Goal: Task Accomplishment & Management: Use online tool/utility

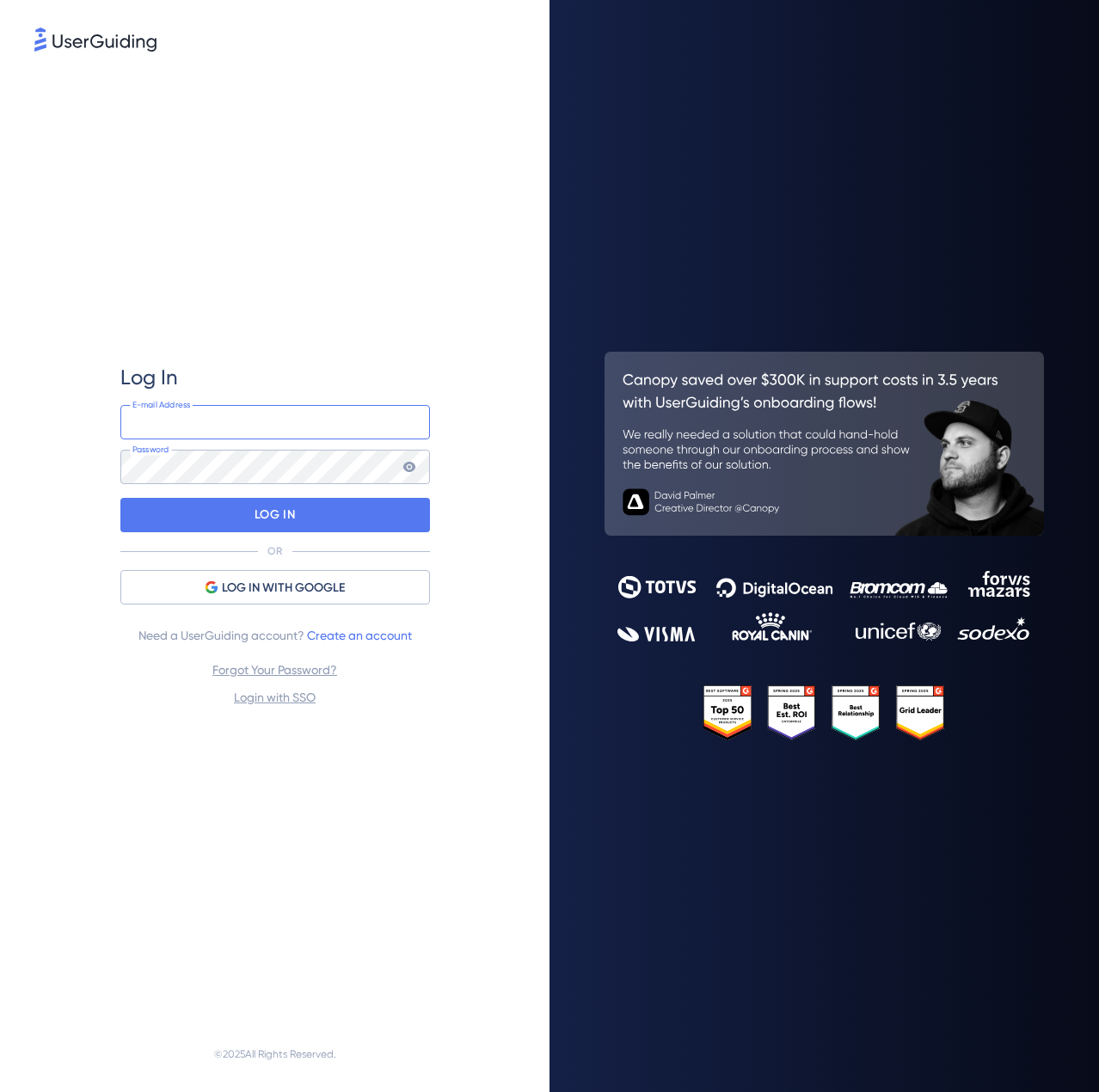
click at [242, 425] on input "email" at bounding box center [275, 421] width 309 height 34
type input "[EMAIL_ADDRESS][PERSON_NAME][DOMAIN_NAME]"
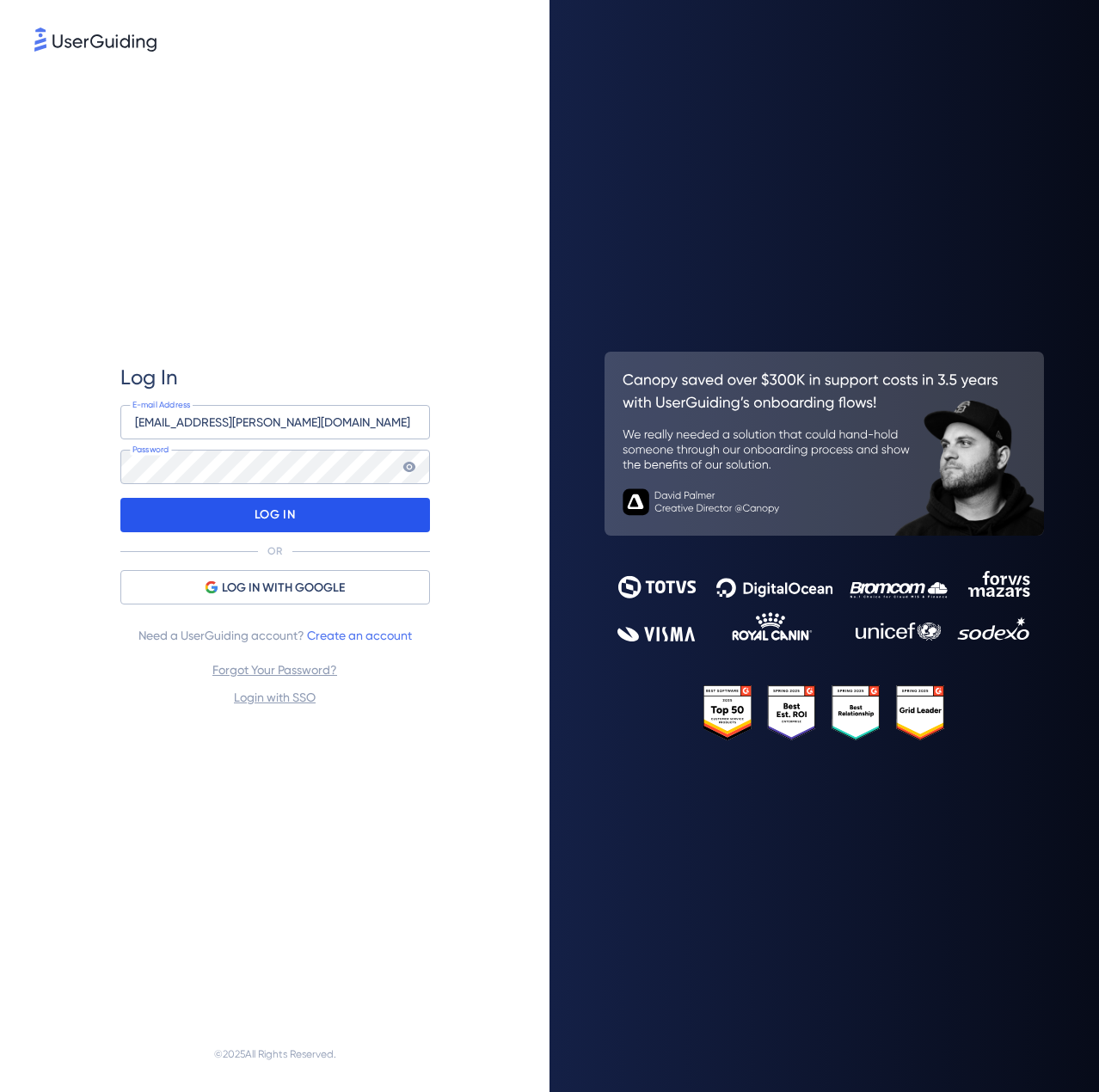
click at [272, 516] on p "LOG IN" at bounding box center [274, 515] width 40 height 27
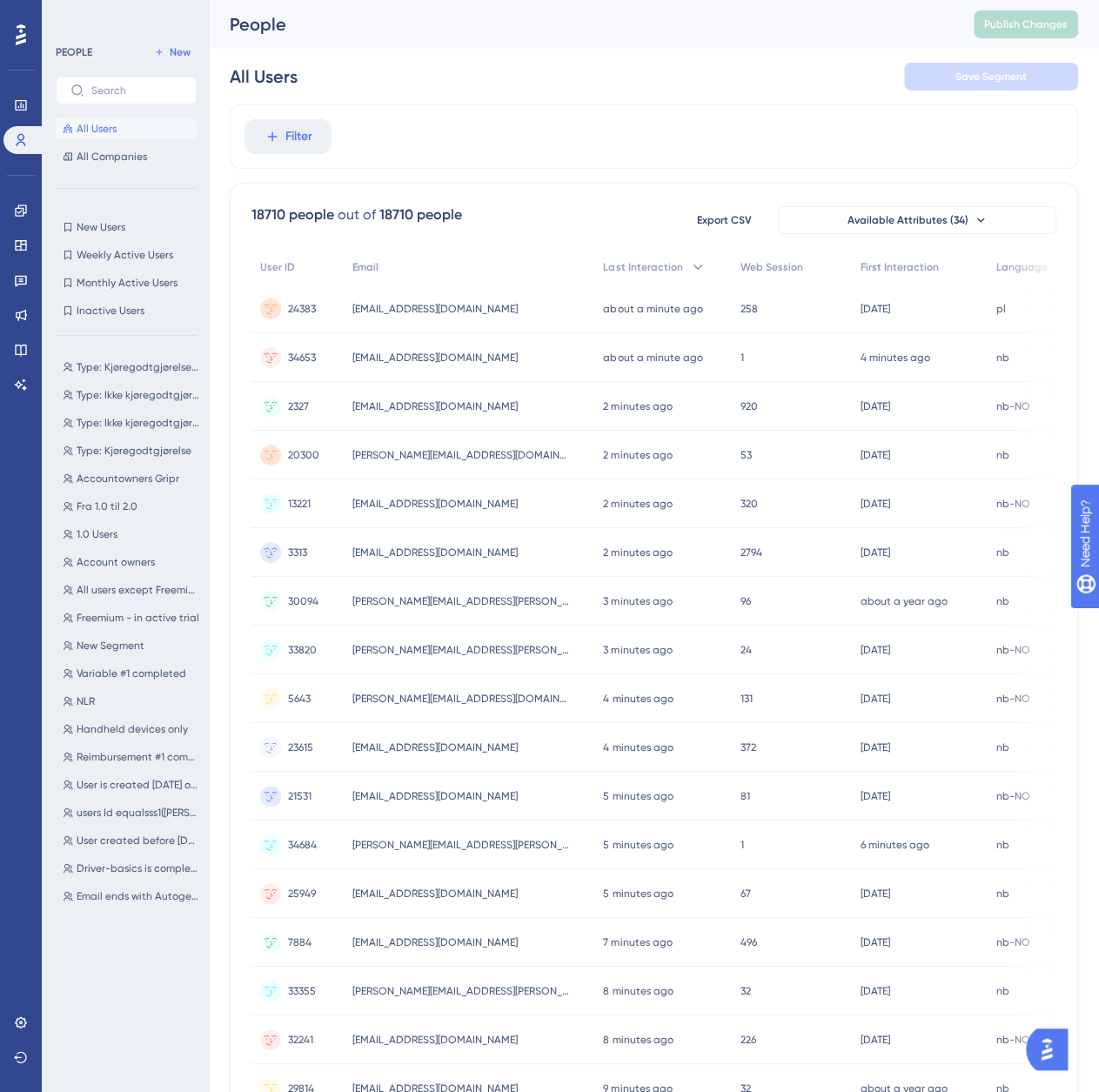
drag, startPoint x: 274, startPoint y: 135, endPoint x: 287, endPoint y: 137, distance: 13.2
click at [287, 137] on div "✨ Save My Spot!✨" at bounding box center [558, 512] width 1113 height 1106
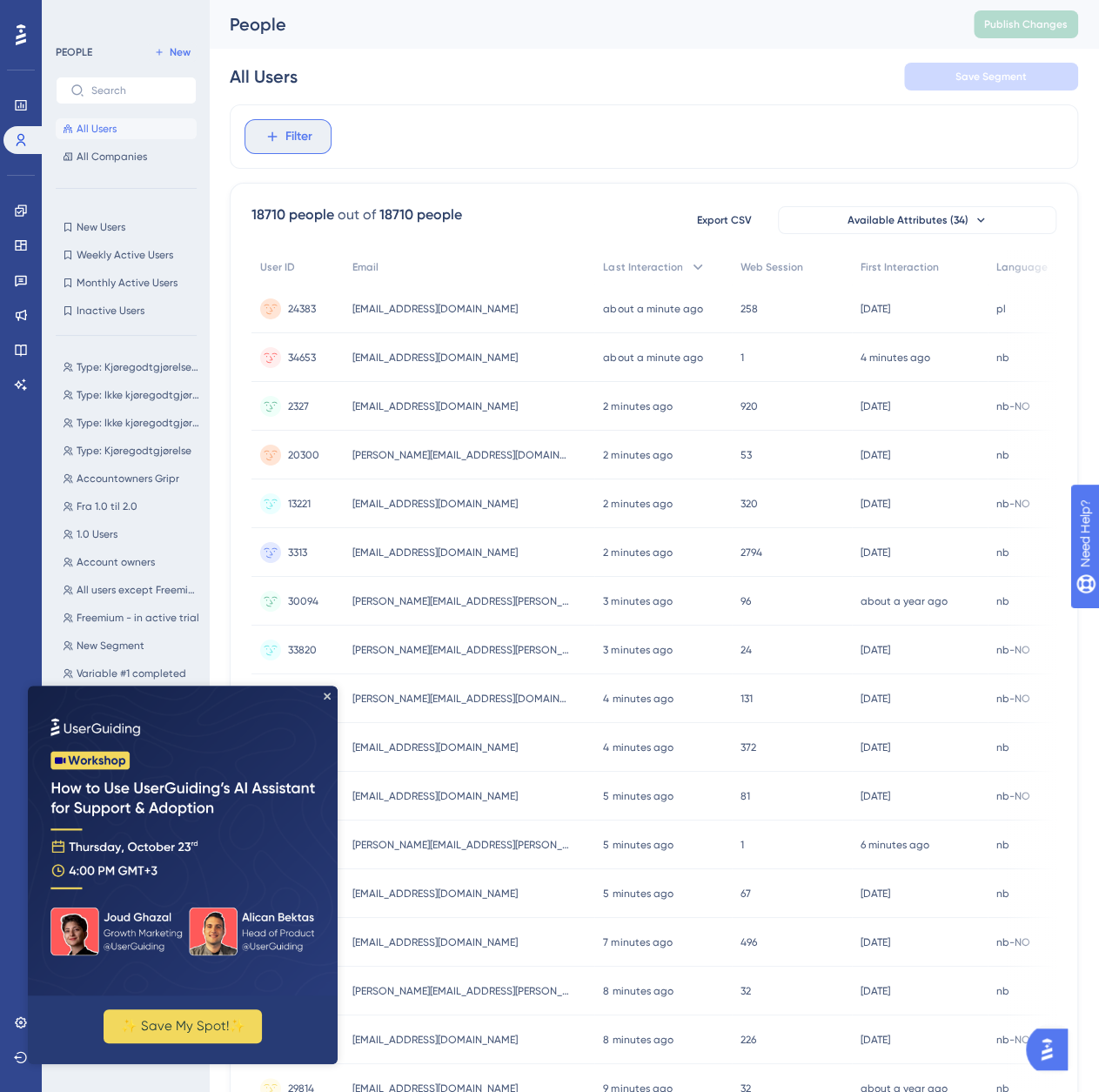
click at [315, 138] on button "Filter" at bounding box center [288, 136] width 88 height 35
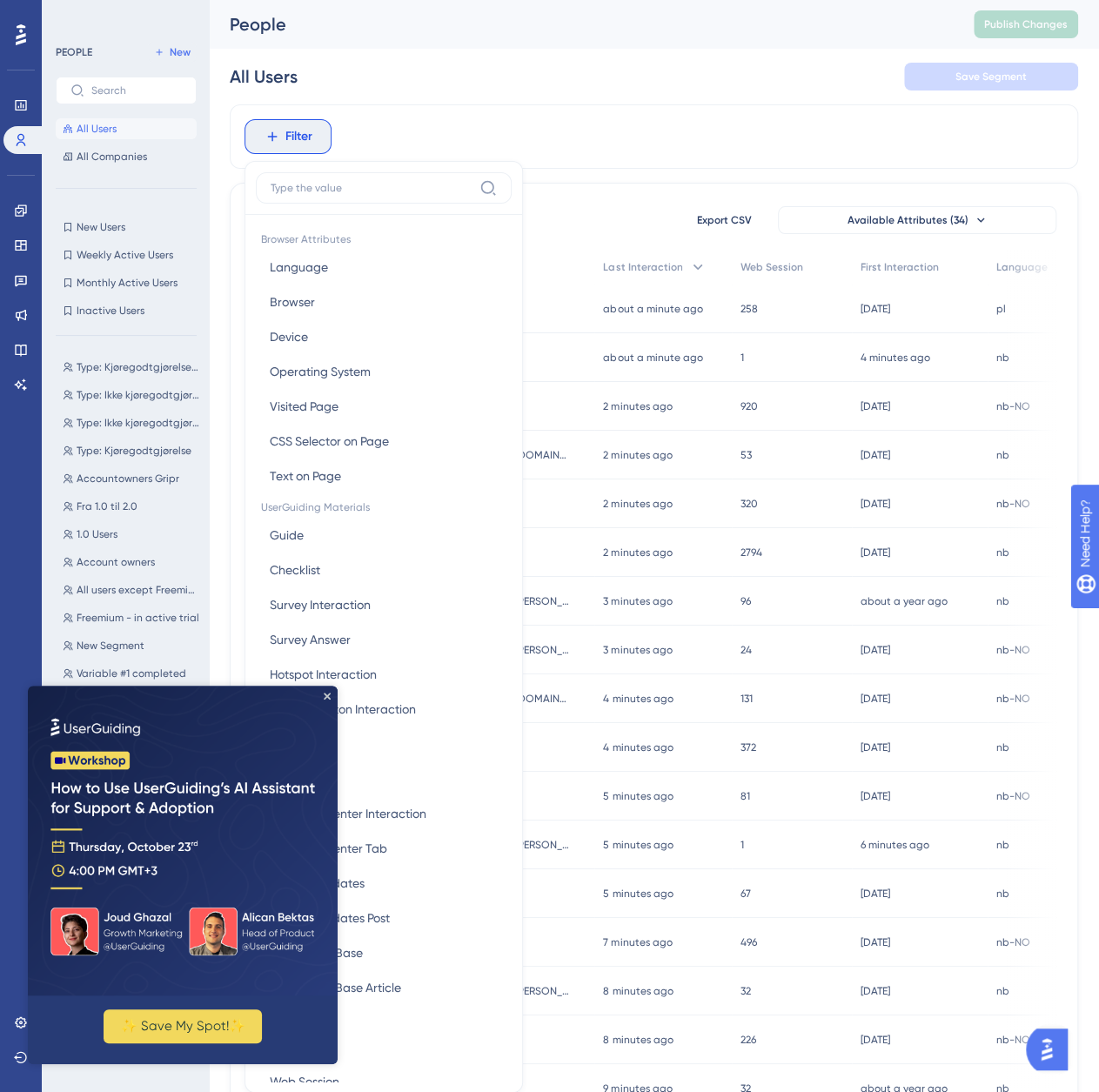
scroll to position [81, 0]
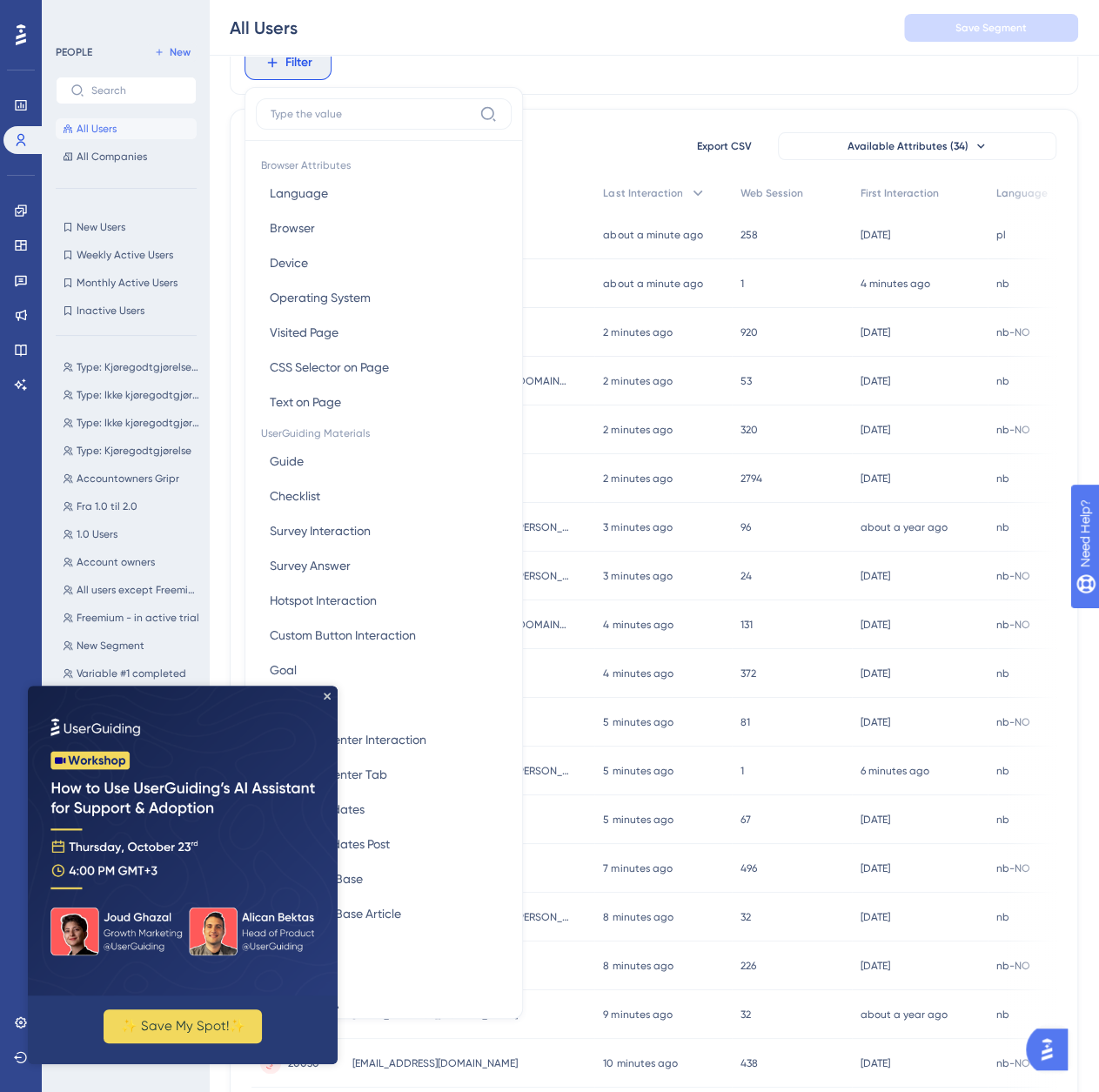
click at [325, 691] on img at bounding box center [183, 841] width 310 height 310
click at [324, 695] on icon "Close Preview" at bounding box center [327, 696] width 7 height 7
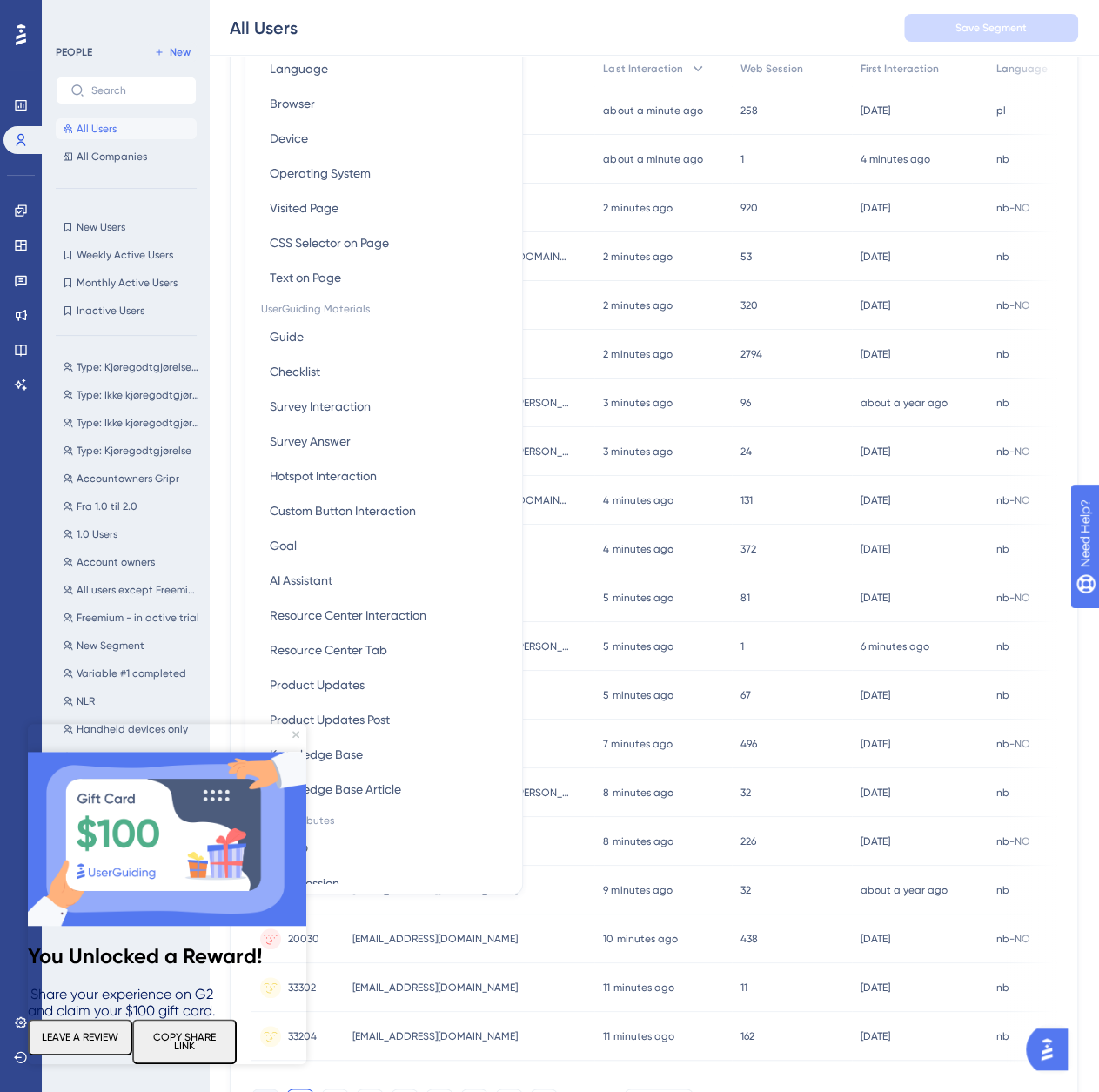
scroll to position [262, 0]
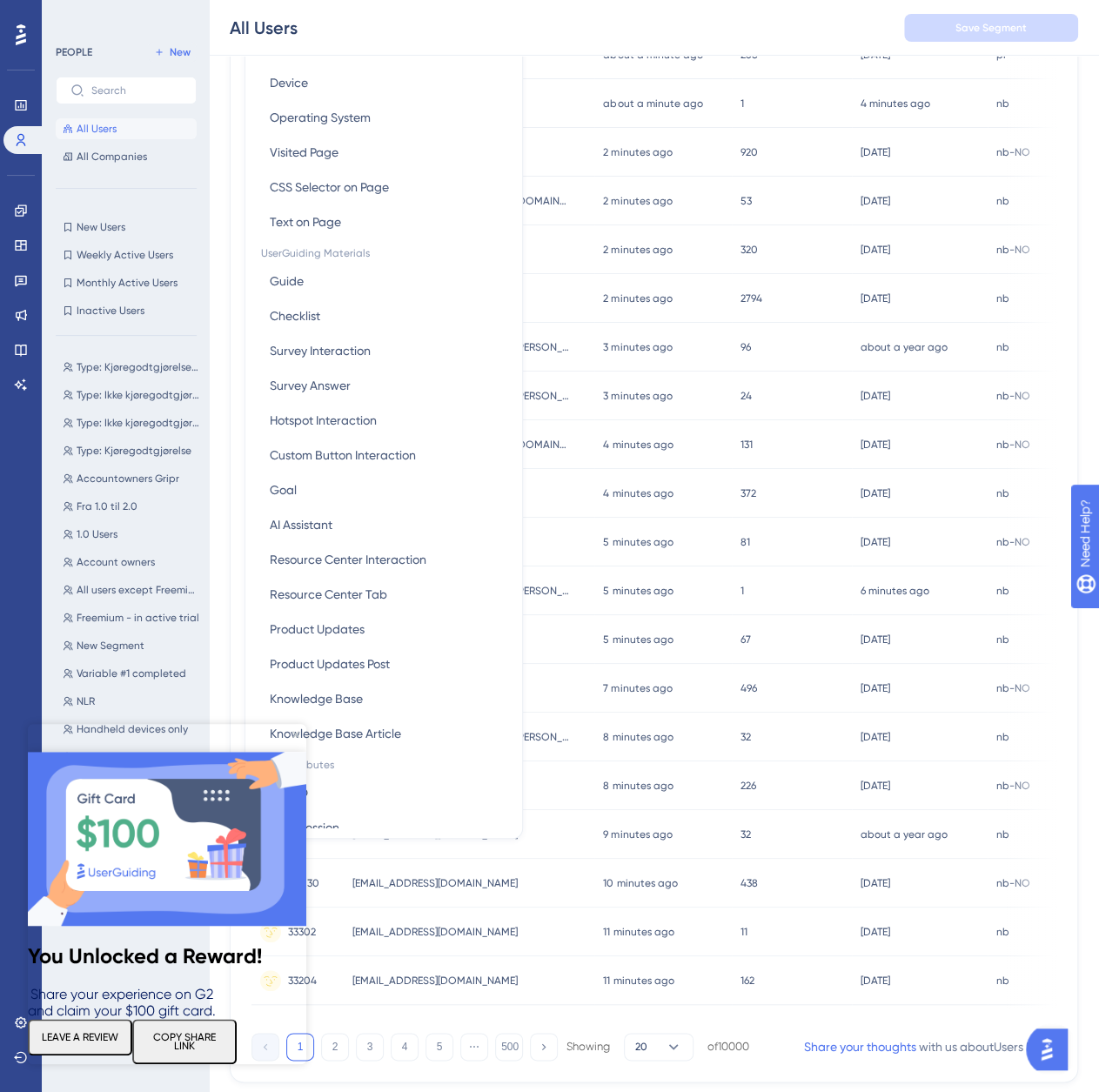
click at [296, 732] on icon "Close Preview" at bounding box center [295, 734] width 7 height 7
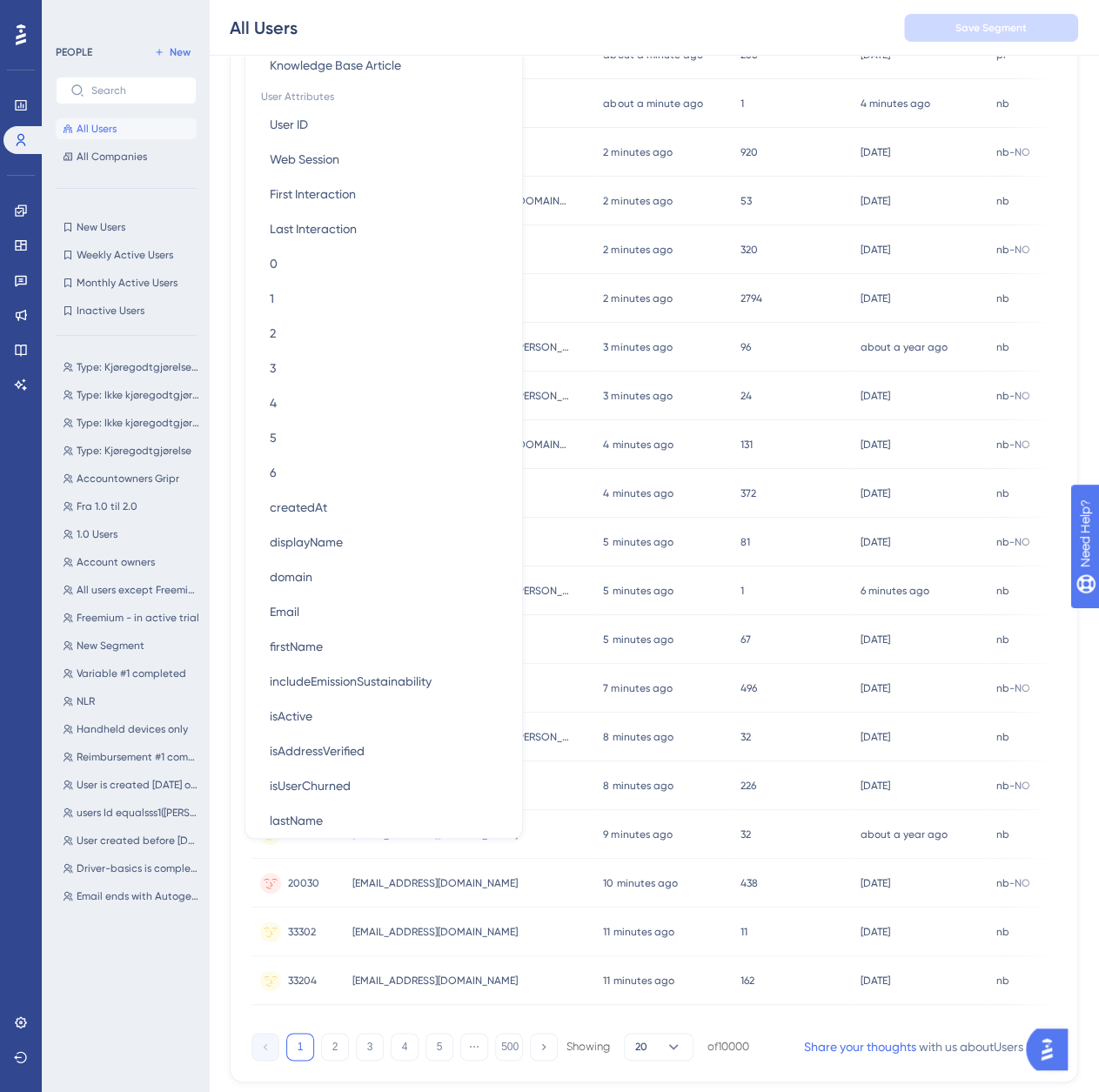
scroll to position [696, 0]
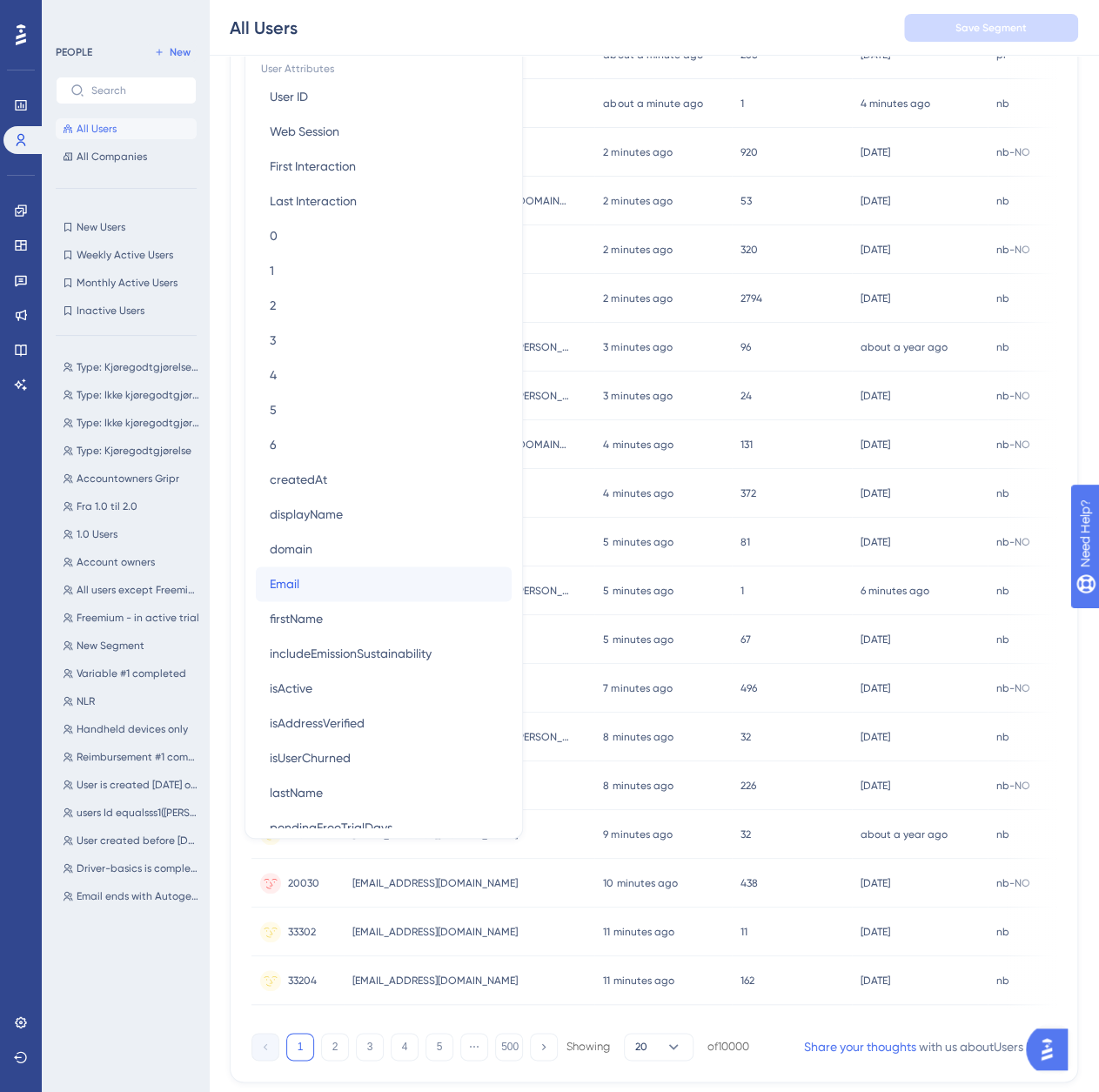
click at [333, 591] on button "Email Email" at bounding box center [383, 584] width 256 height 35
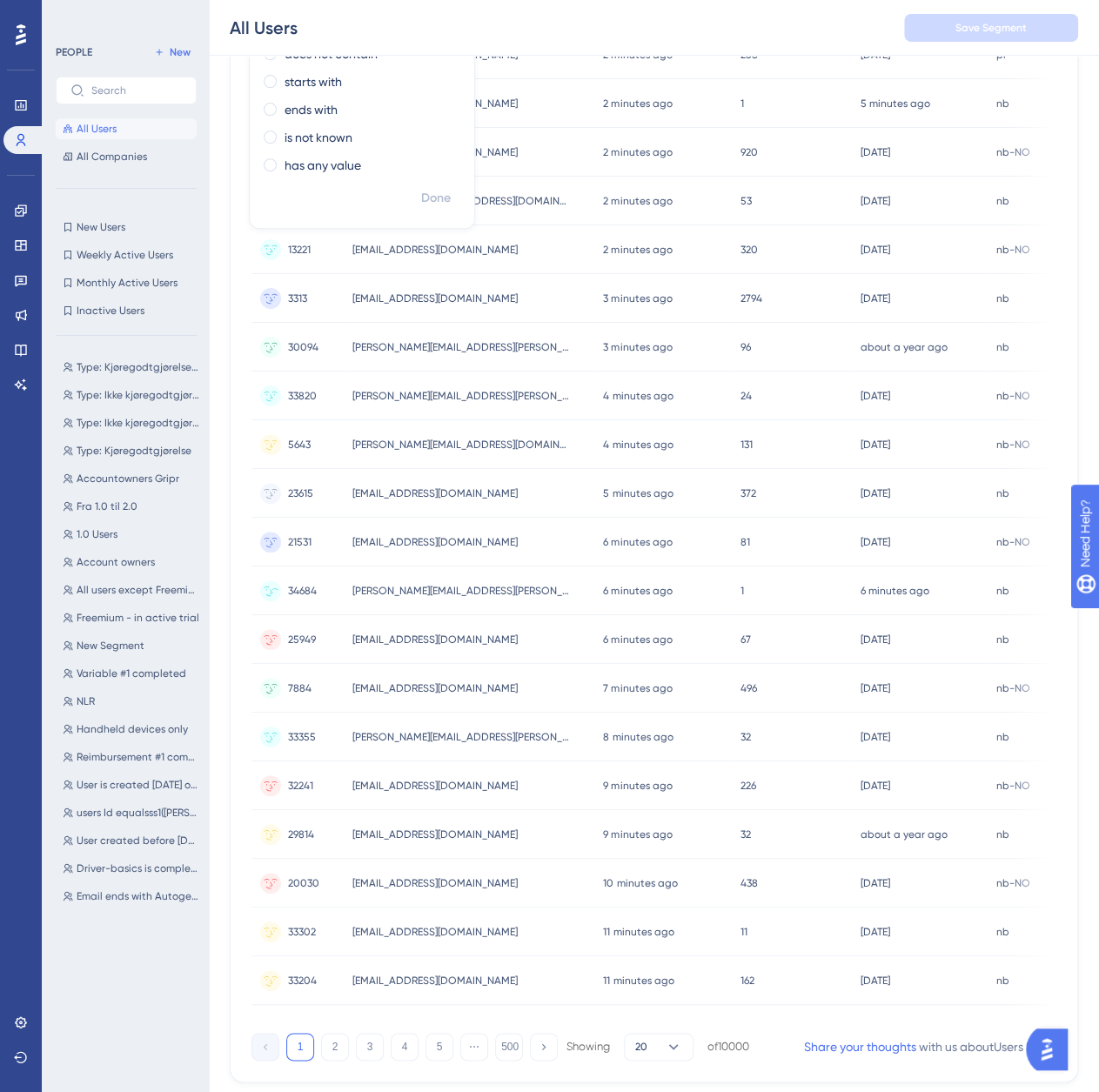
scroll to position [0, 0]
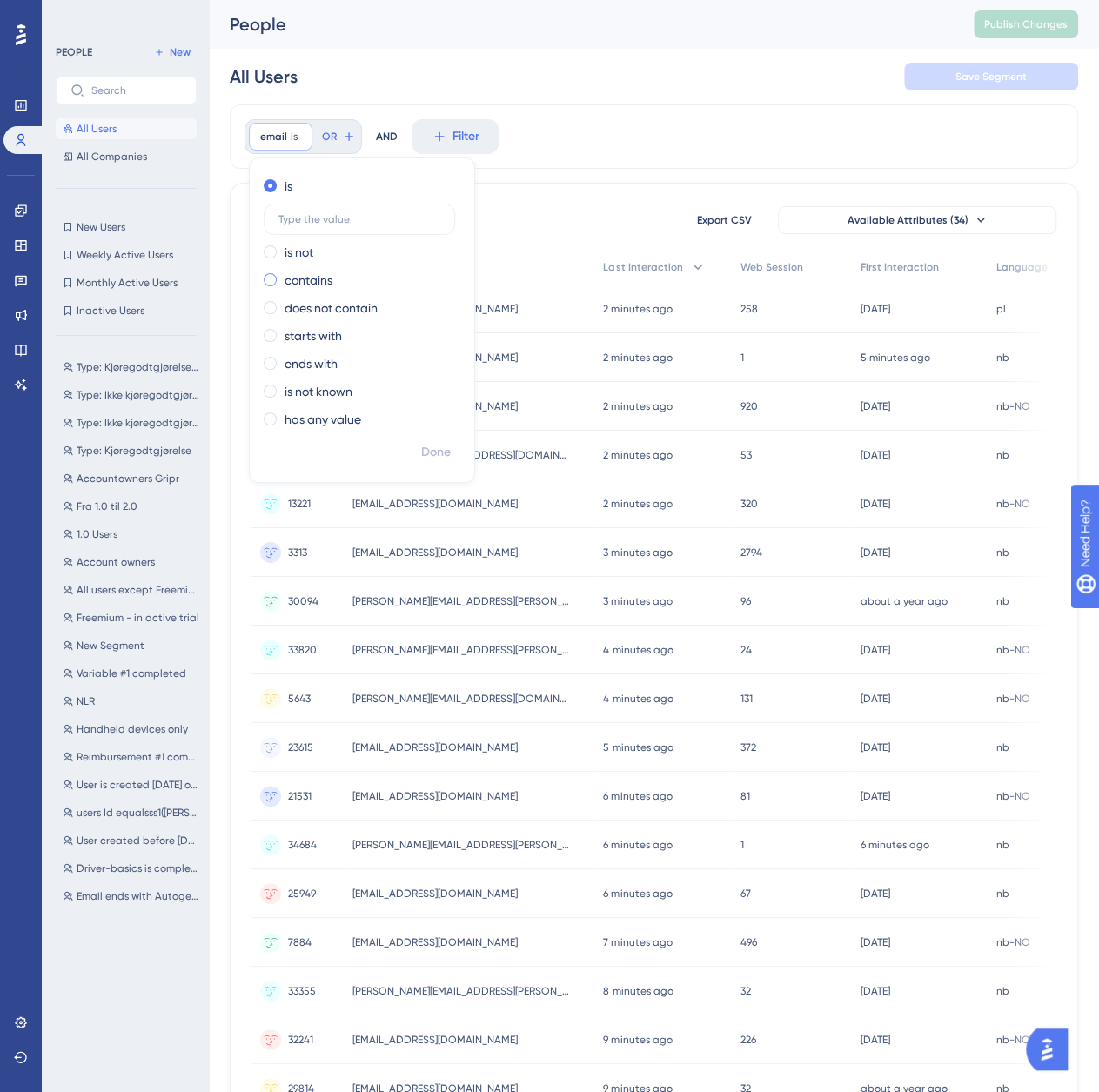
click at [314, 282] on label "contains" at bounding box center [308, 279] width 48 height 21
type input "@[DOMAIN_NAME]"
click at [756, 121] on div "email contains @[DOMAIN_NAME] @[DOMAIN_NAME] Remove is is not contains @[DOMAIN…" at bounding box center [653, 136] width 848 height 65
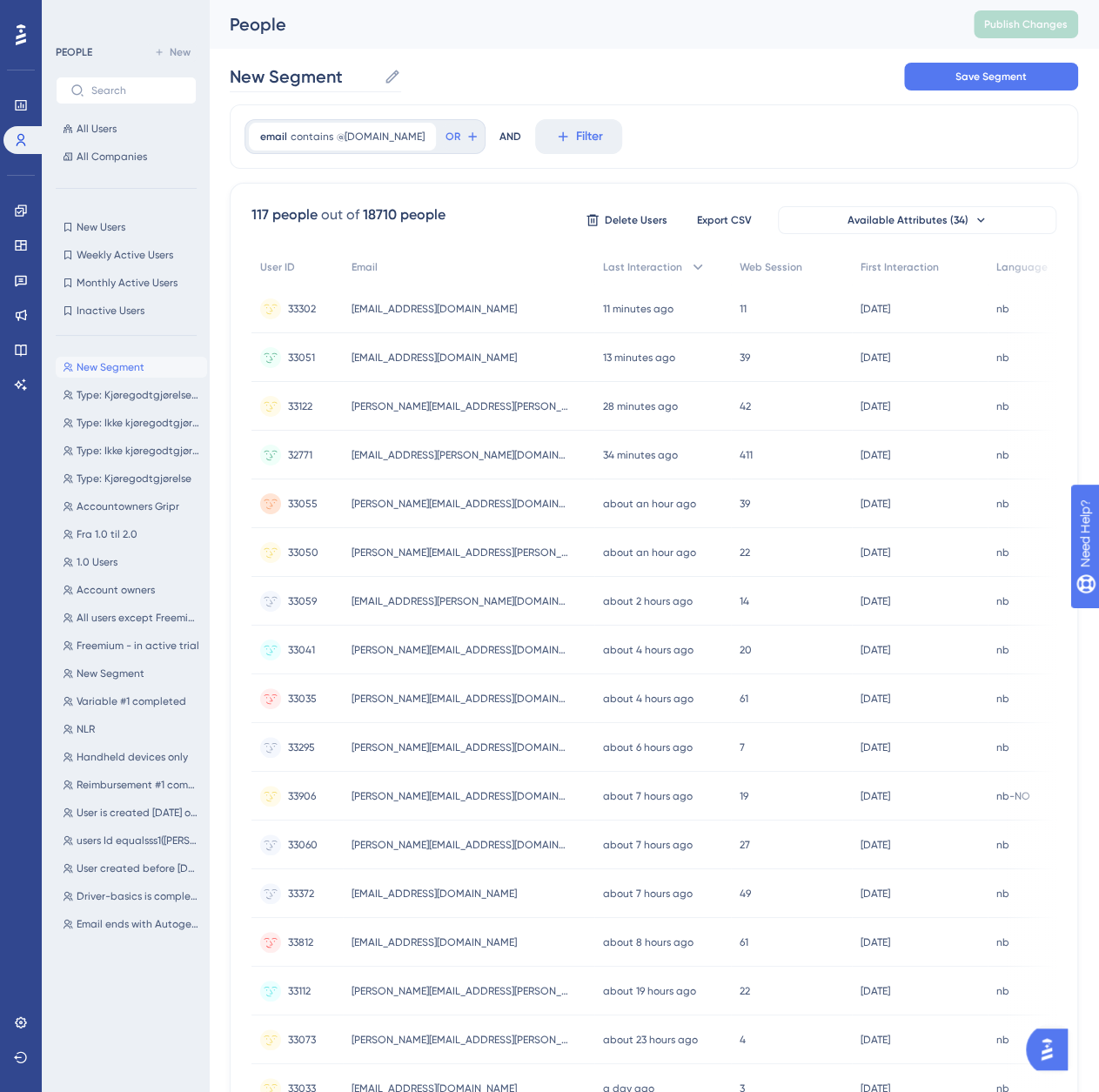
click at [387, 78] on icon at bounding box center [393, 77] width 18 height 18
click at [377, 78] on input "New Segment" at bounding box center [303, 77] width 147 height 25
drag, startPoint x: 354, startPoint y: 76, endPoint x: 179, endPoint y: 94, distance: 175.9
click at [209, 94] on div "Performance Users Engagement Widgets Feedback Product Updates Knowledge Base AI…" at bounding box center [653, 682] width 890 height 1365
type input "Å Energi Vannkraft"
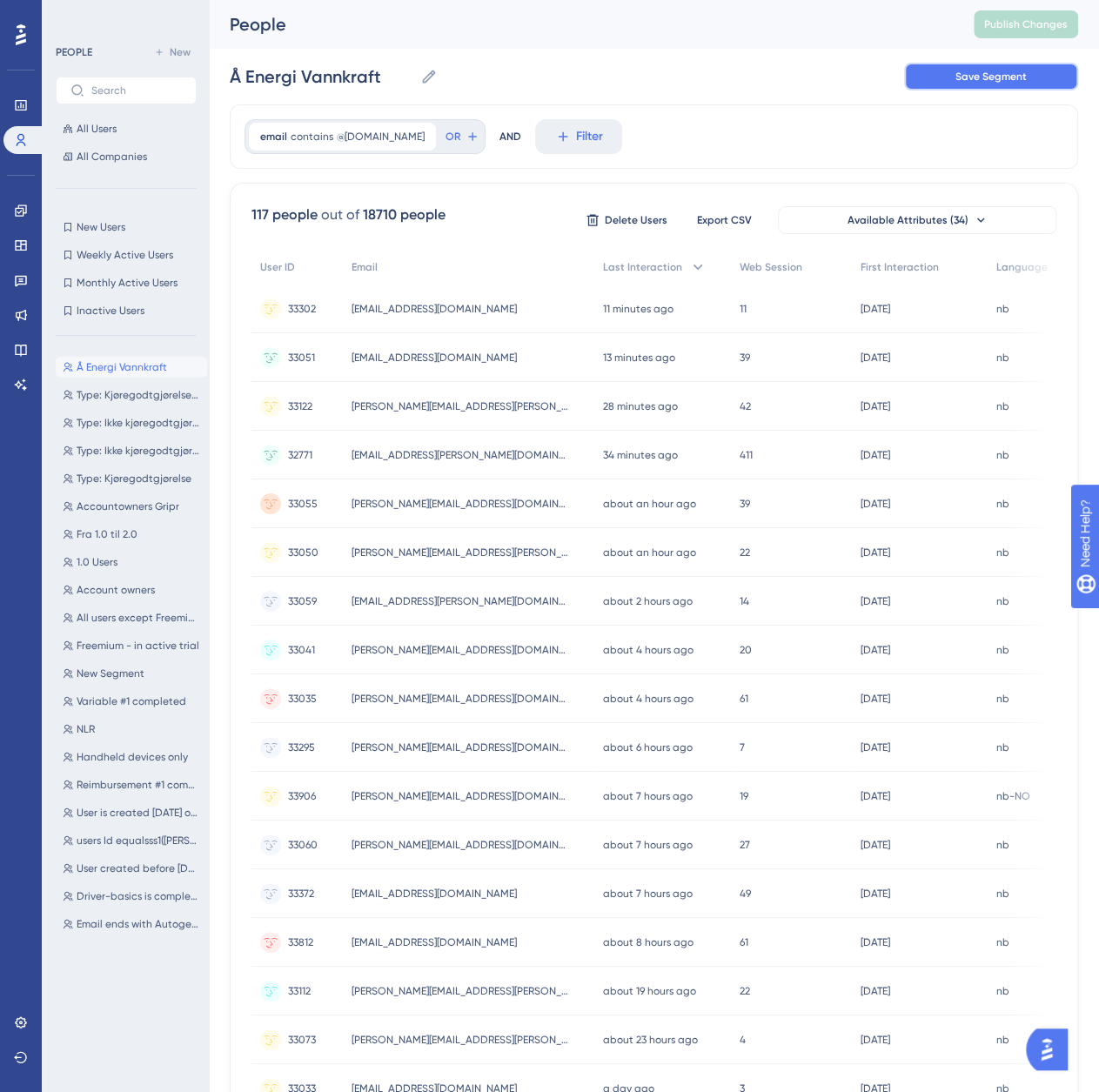
click at [1051, 81] on button "Save Segment" at bounding box center [991, 77] width 174 height 28
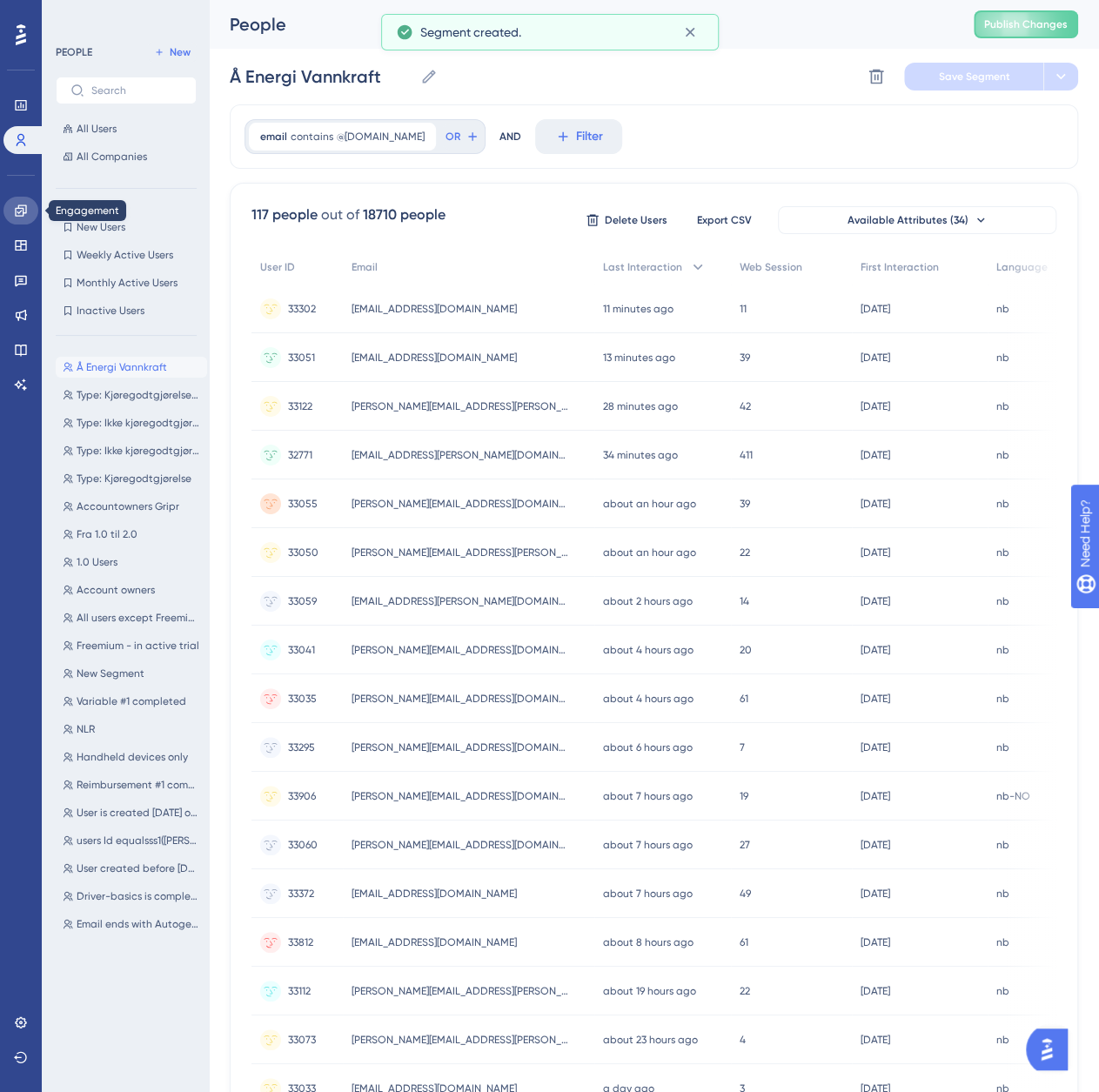
click at [22, 214] on icon at bounding box center [21, 211] width 14 height 14
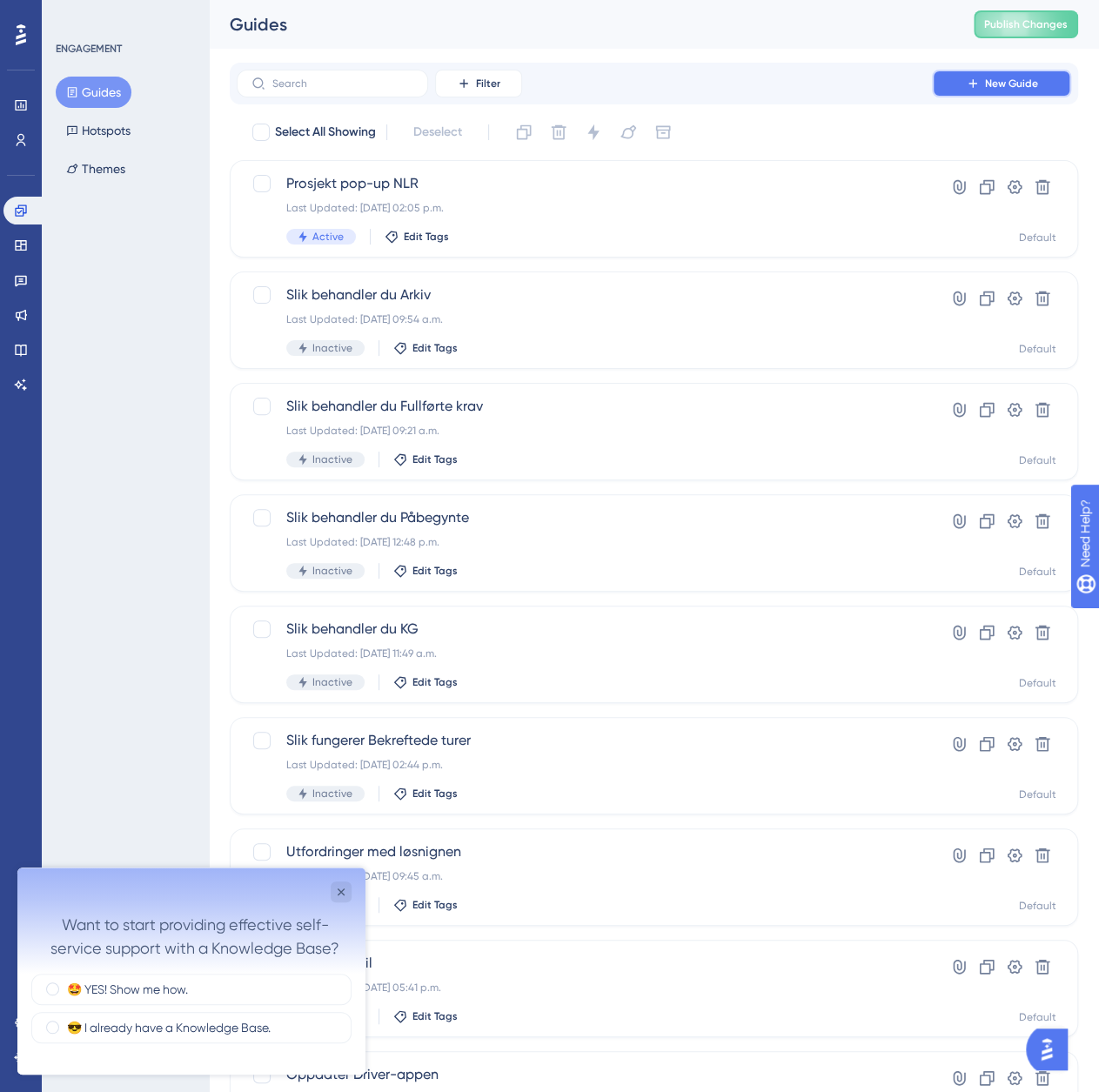
click at [977, 88] on icon at bounding box center [973, 84] width 14 height 14
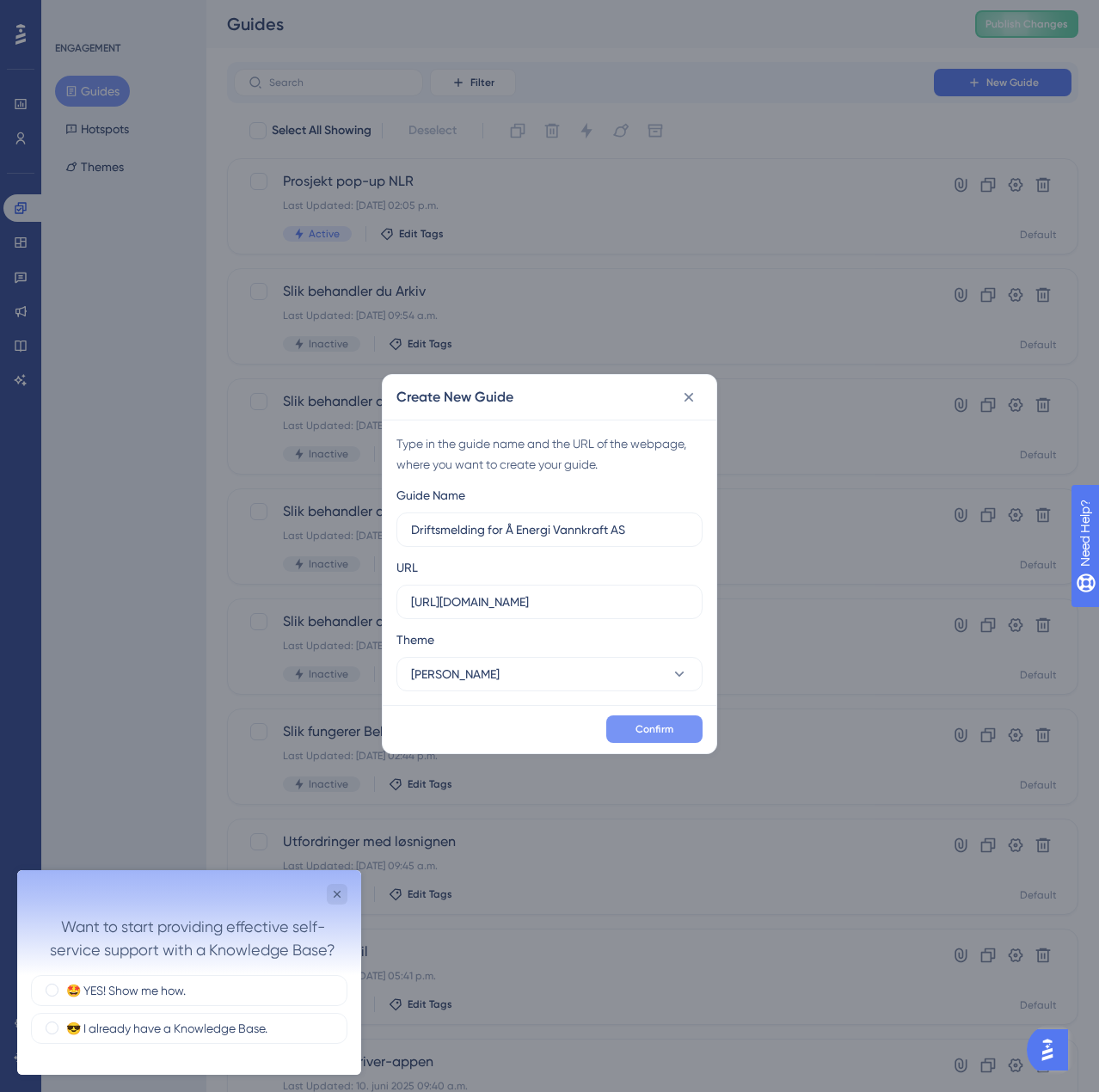
type input "Driftsmelding for Å Energi Vannkraft AS"
click at [642, 726] on span "Confirm" at bounding box center [654, 729] width 38 height 14
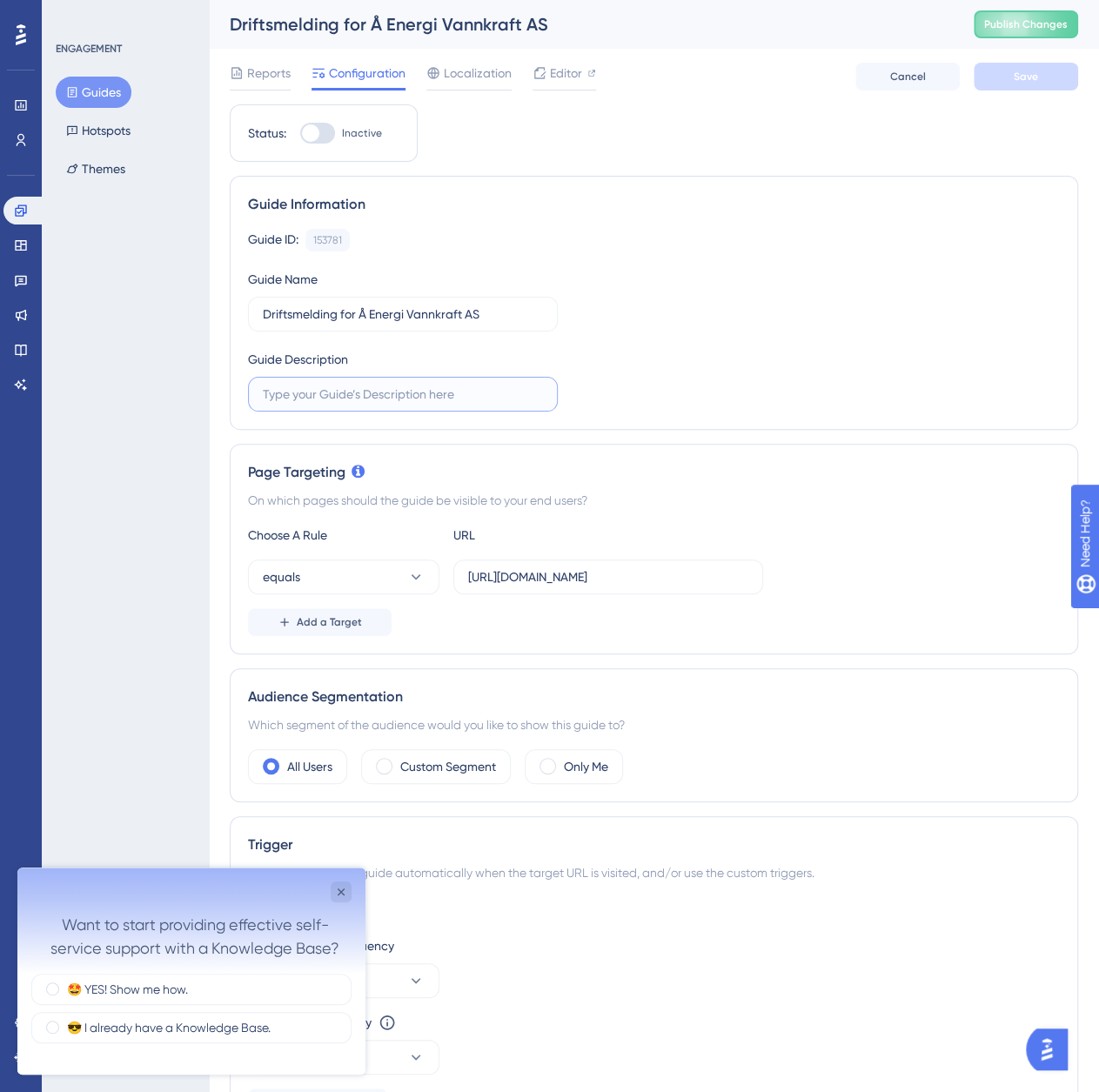
click at [430, 394] on input "text" at bounding box center [403, 394] width 280 height 19
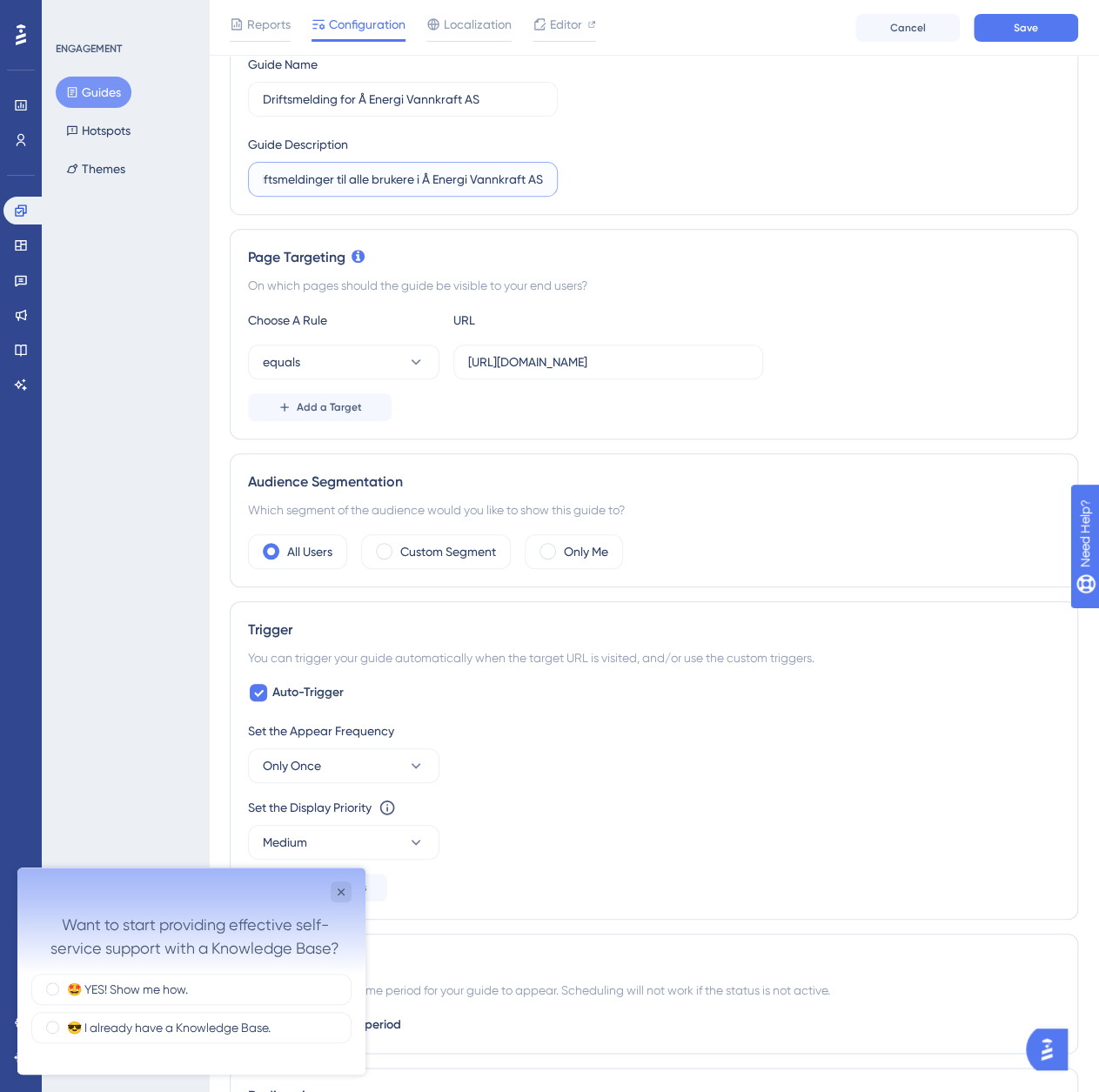
scroll to position [262, 0]
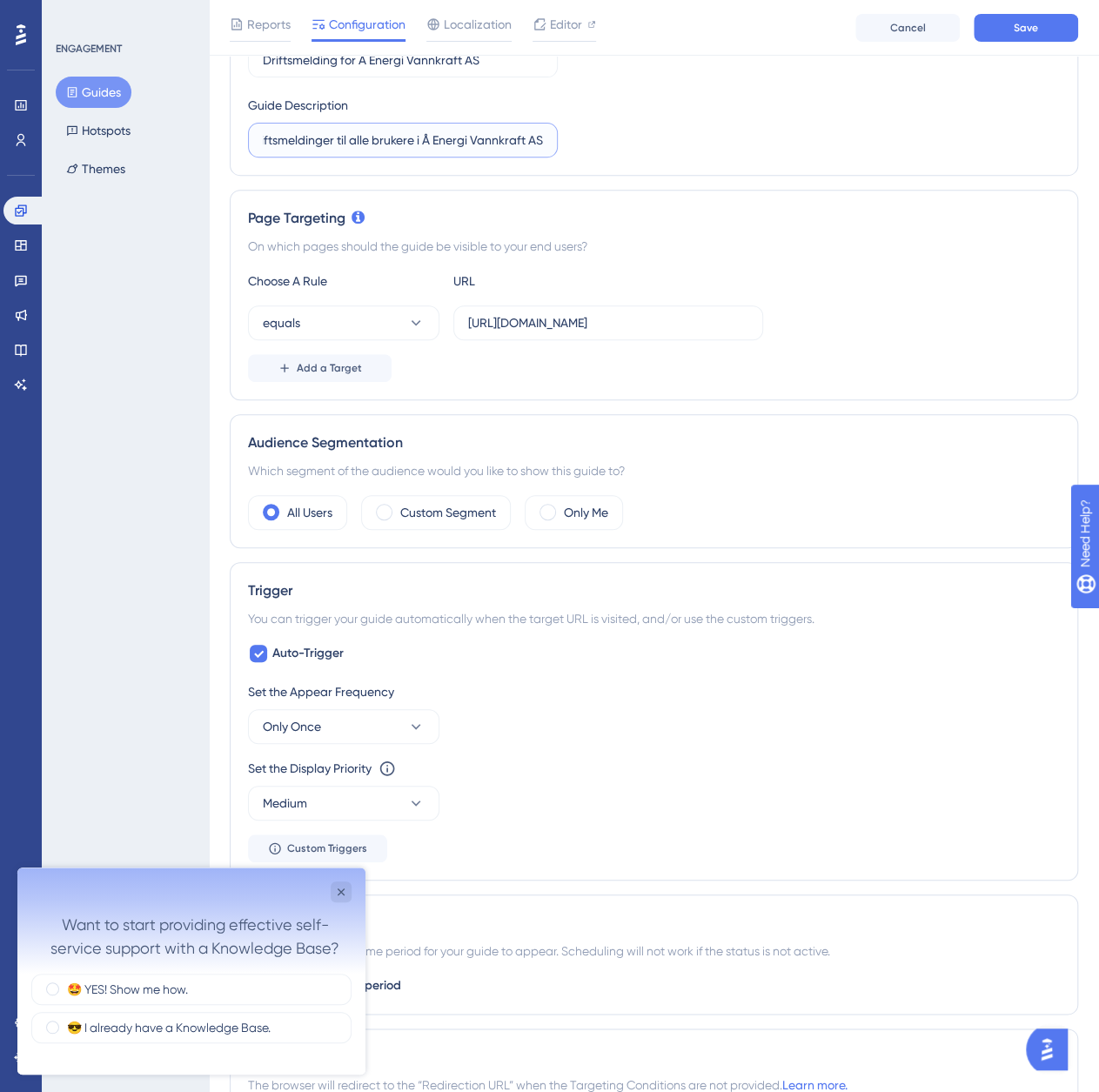
type input "Driftsmeldinger til alle brukere i Å Energi Vannkraft AS"
click at [694, 323] on input "[URL][DOMAIN_NAME]" at bounding box center [609, 322] width 280 height 19
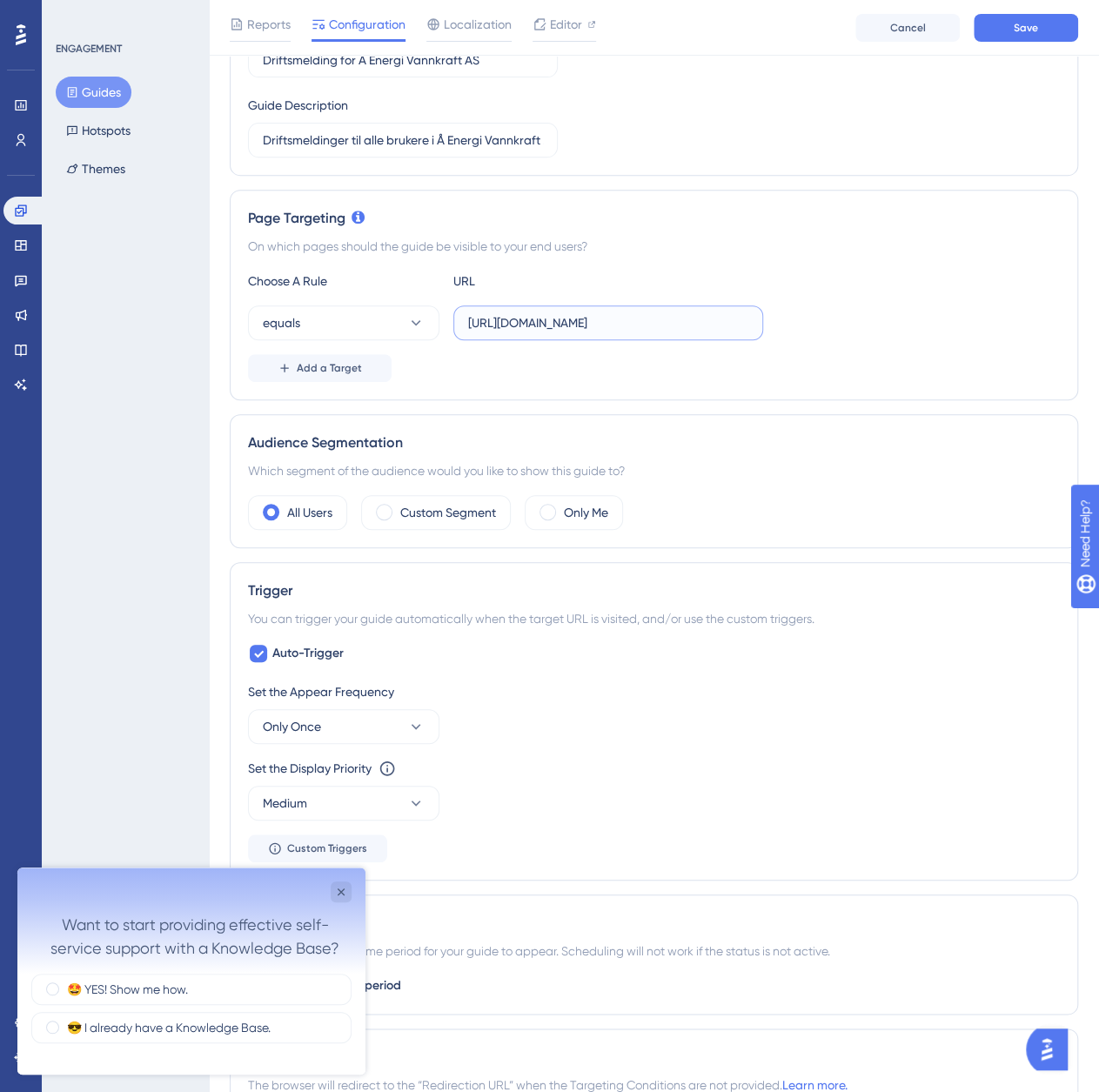
paste input "inbox"
type input "[URL][DOMAIN_NAME]"
click at [833, 389] on div "Page Targeting On which pages should the guide be visible to your end users? Ch…" at bounding box center [653, 295] width 848 height 211
click at [698, 254] on div "On which pages should the guide be visible to your end users?" at bounding box center [653, 246] width 813 height 21
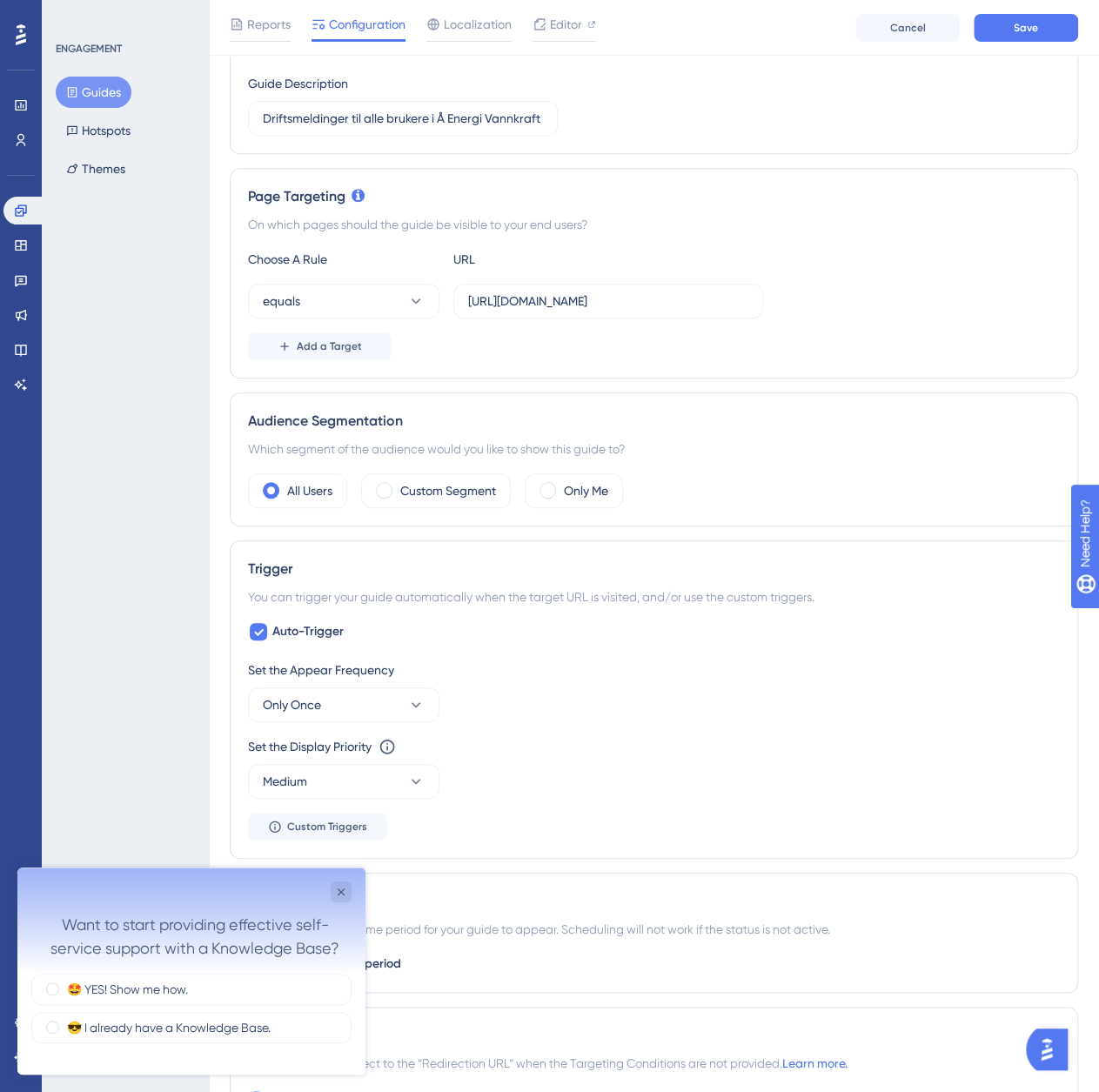
scroll to position [522, 0]
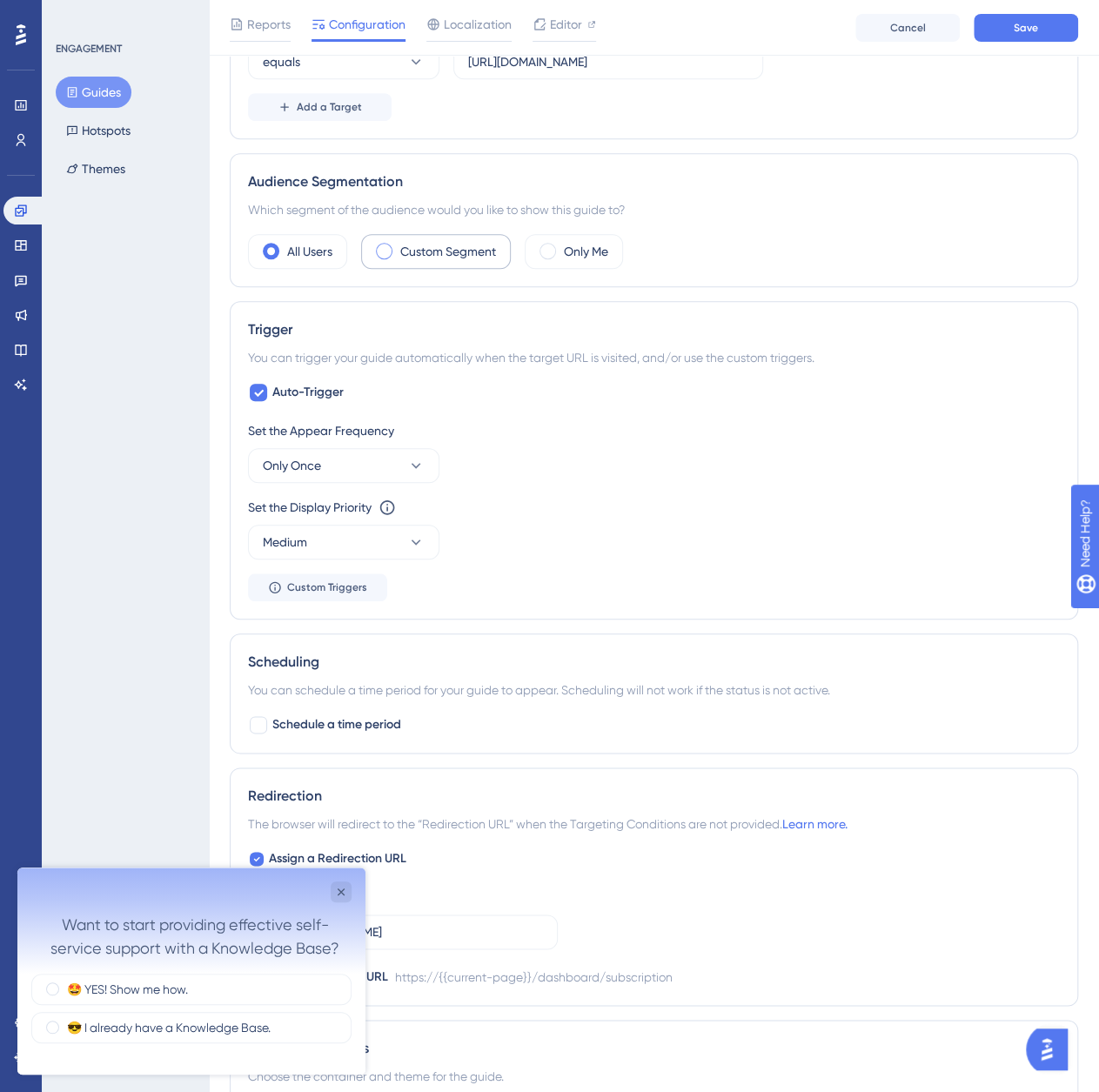
click at [413, 250] on label "Custom Segment" at bounding box center [449, 251] width 95 height 21
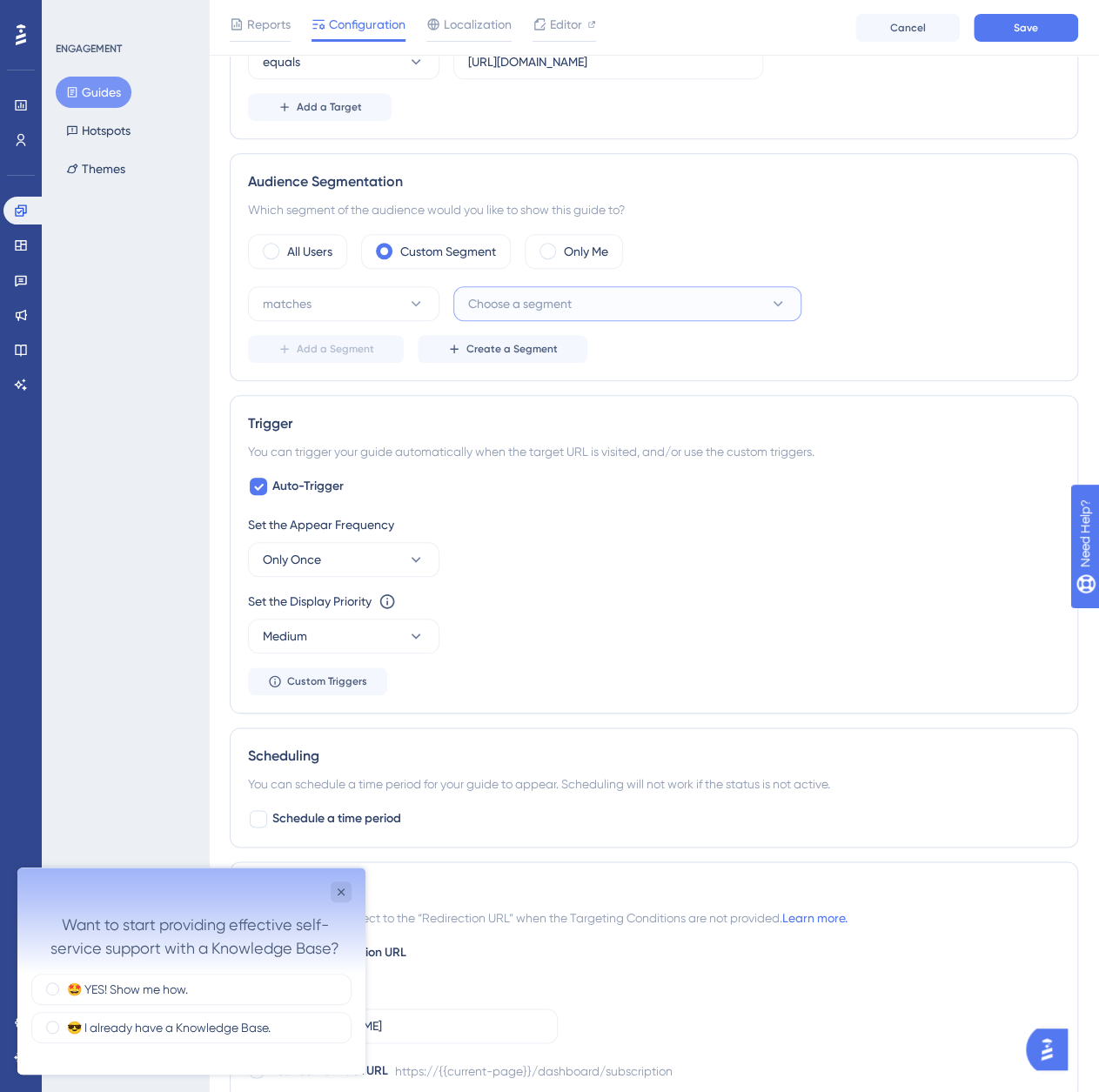
click at [509, 298] on span "Choose a segment" at bounding box center [520, 303] width 103 height 21
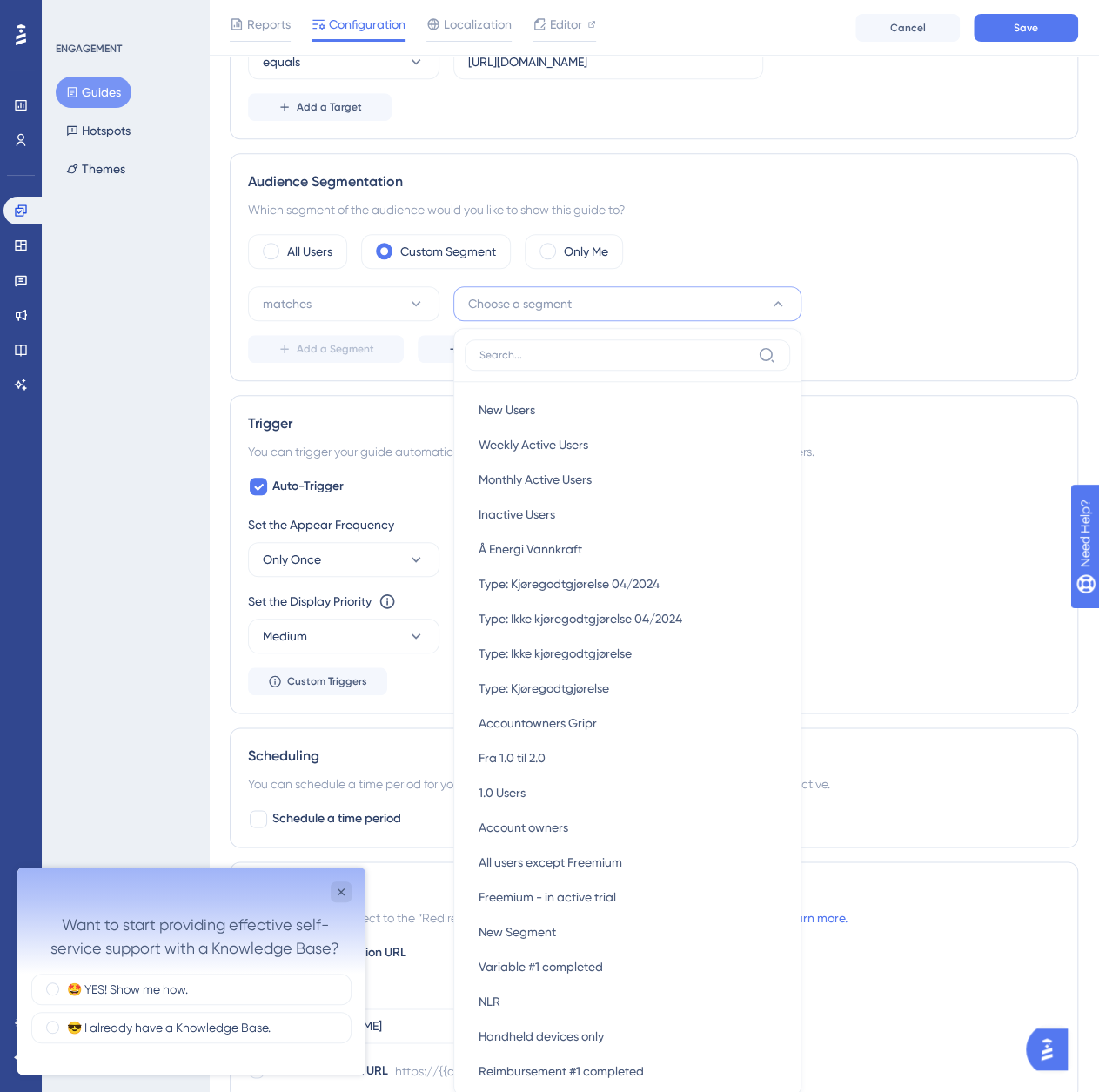
scroll to position [685, 0]
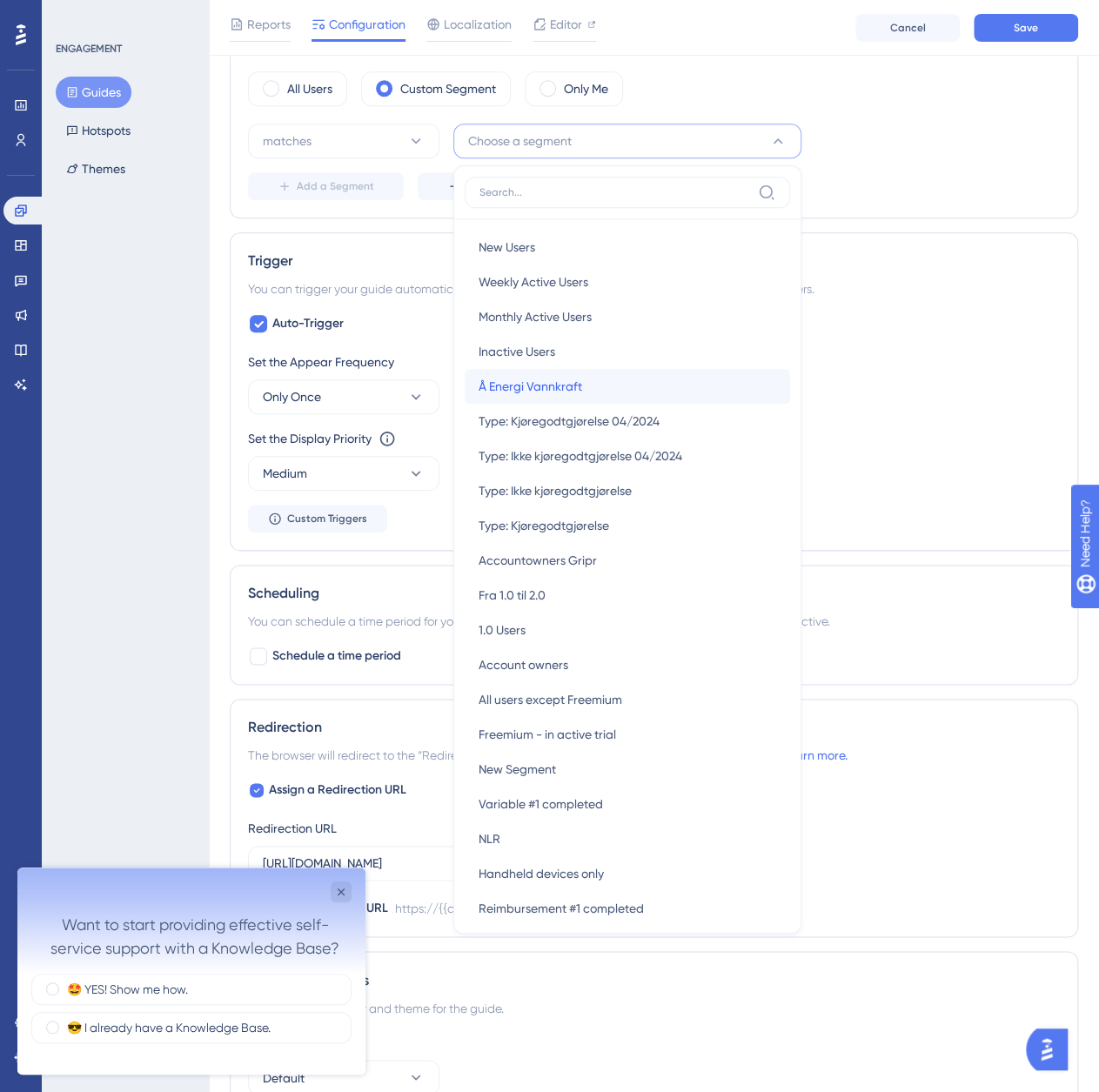
click at [587, 380] on div "Å Energi Vannkraft Å Energi Vannkraft" at bounding box center [627, 386] width 297 height 35
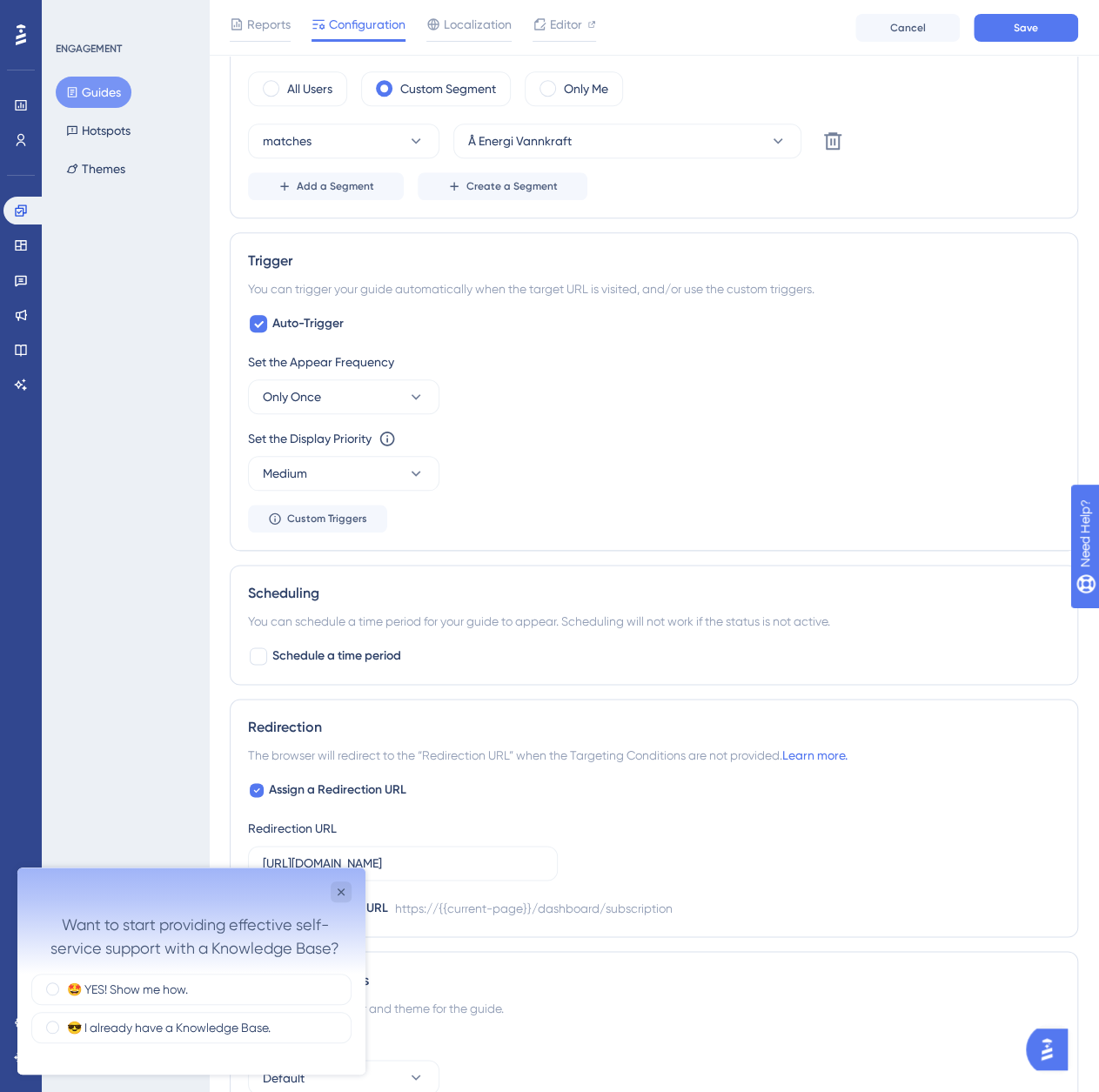
scroll to position [772, 0]
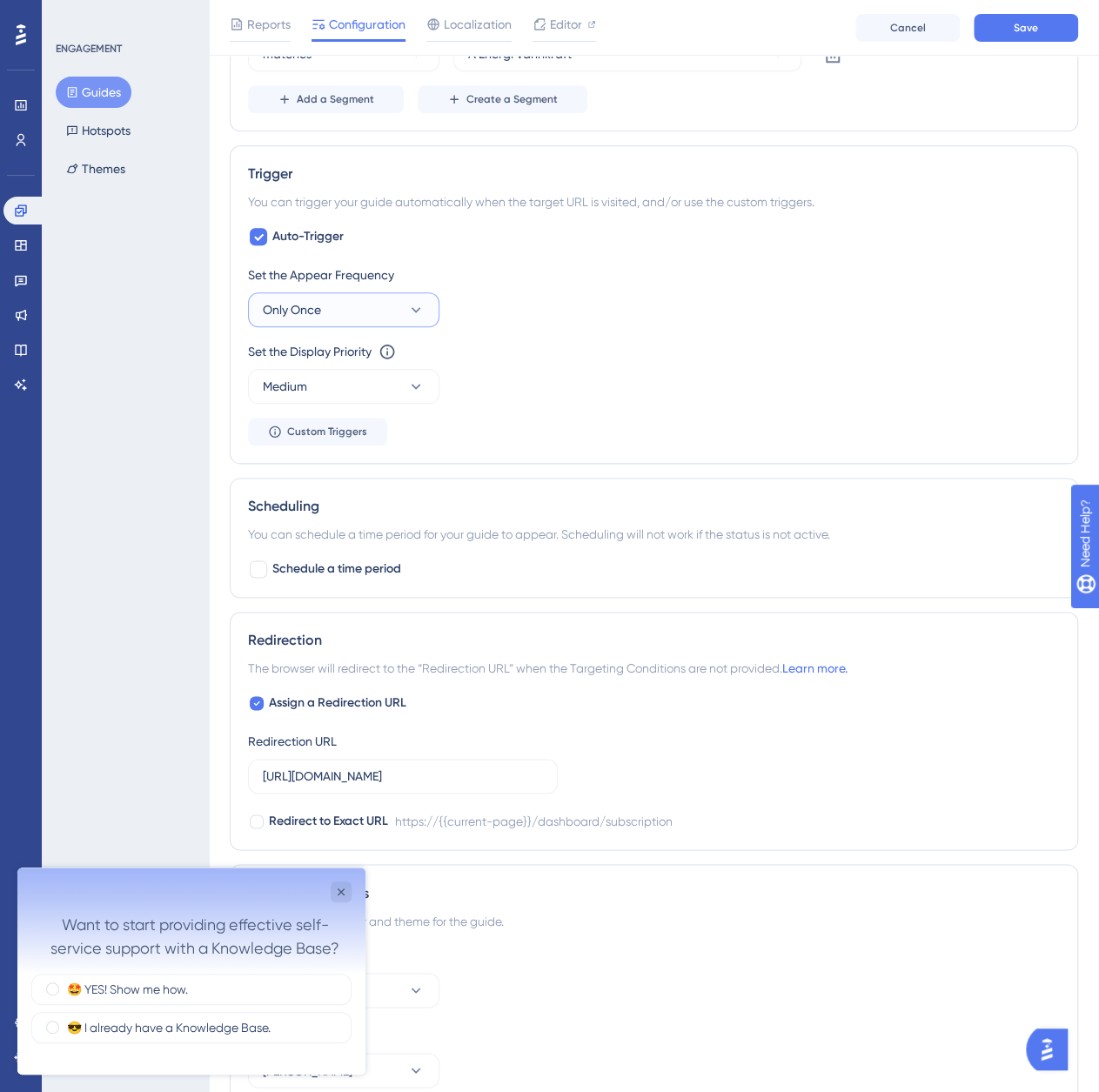
click at [401, 314] on button "Only Once" at bounding box center [343, 309] width 192 height 35
click at [384, 431] on div "Once [DATE] Once [DATE]" at bounding box center [344, 432] width 141 height 35
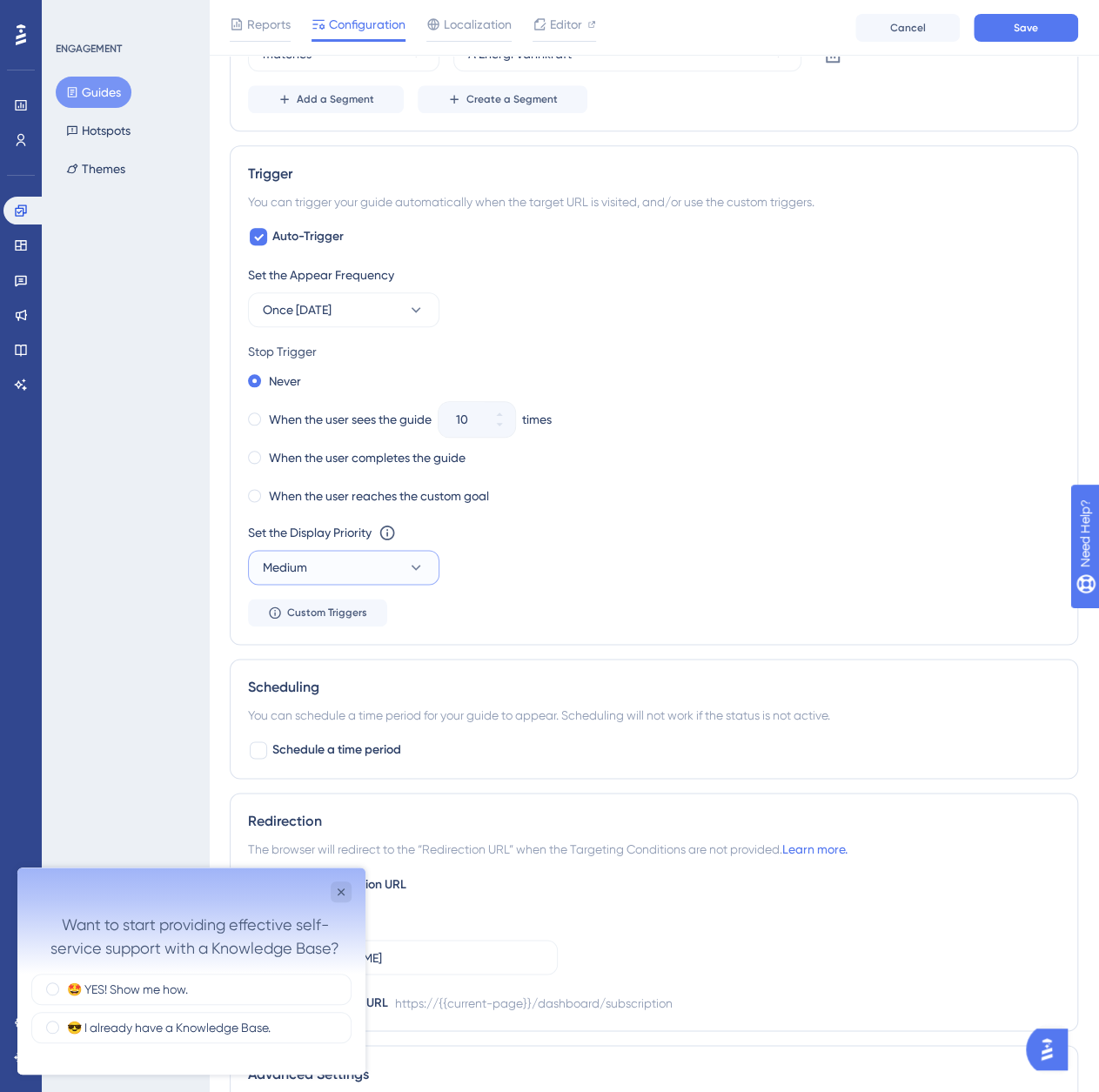
click at [426, 569] on button "Medium" at bounding box center [343, 567] width 192 height 35
click at [589, 563] on div "Set the Display Priority This option will set the display priority between auto…" at bounding box center [653, 553] width 813 height 63
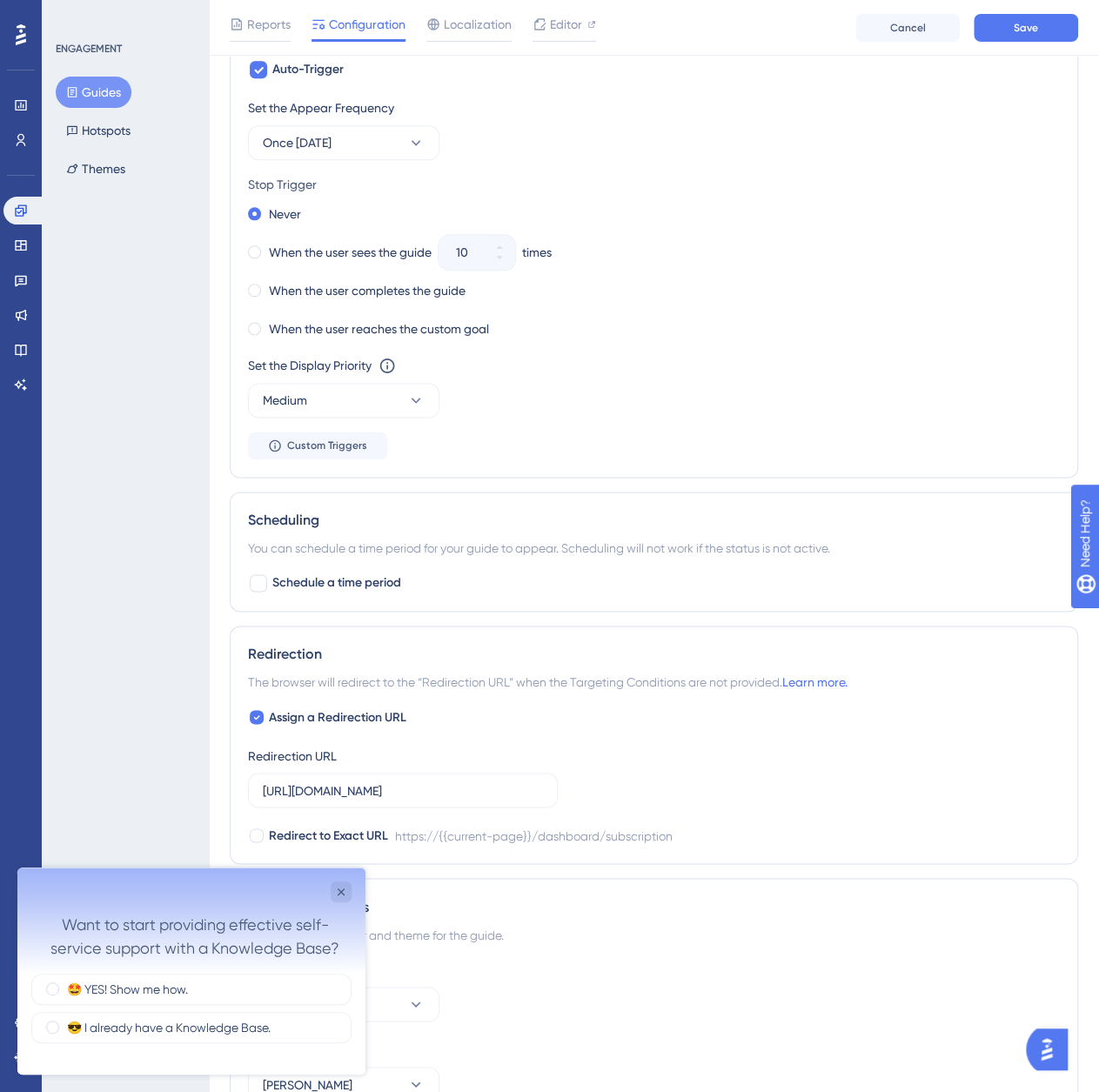
scroll to position [1030, 0]
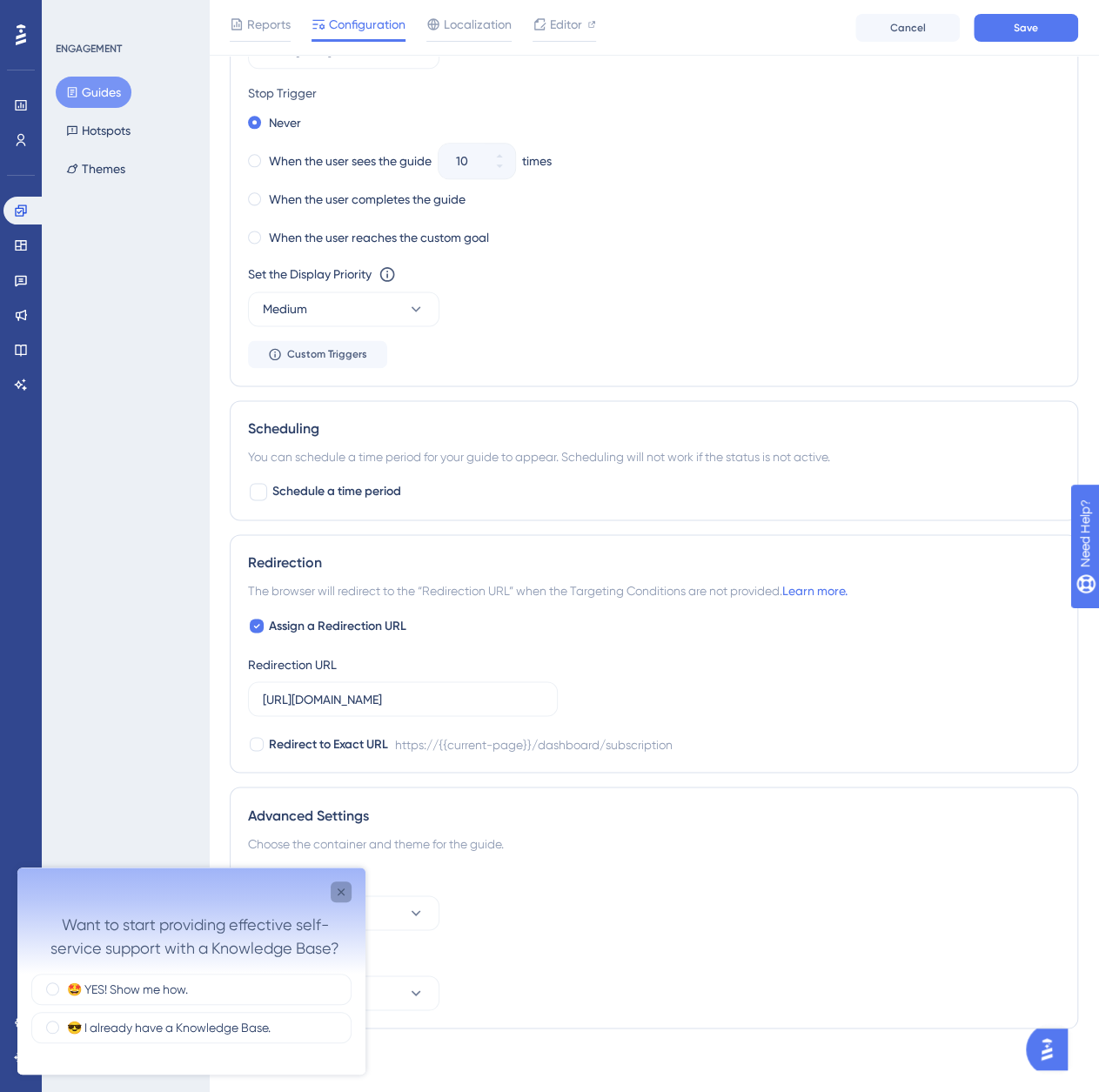
click at [343, 889] on icon "Close survey" at bounding box center [341, 892] width 7 height 7
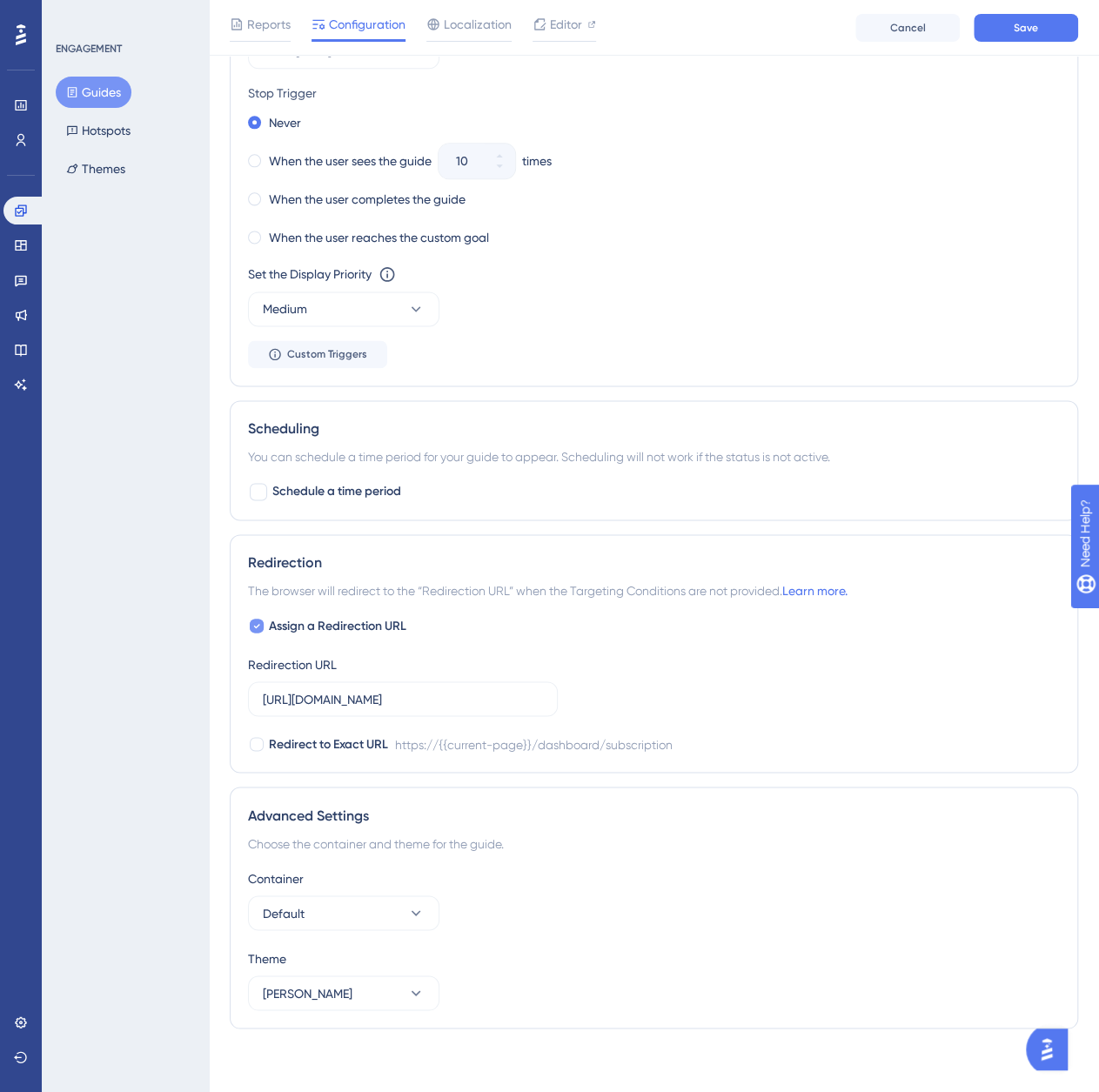
click at [255, 619] on icon at bounding box center [257, 626] width 7 height 14
checkbox input "false"
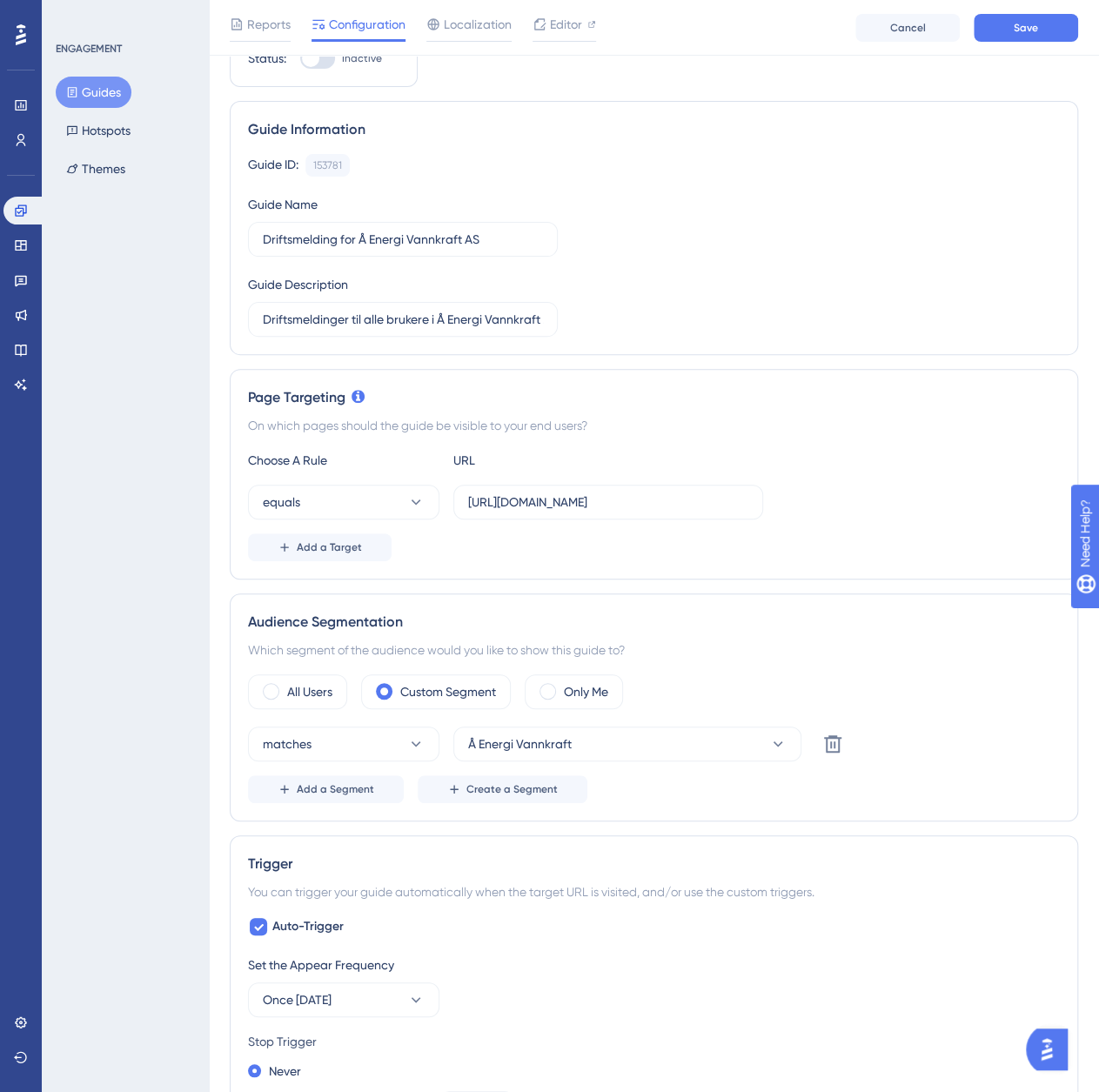
scroll to position [0, 0]
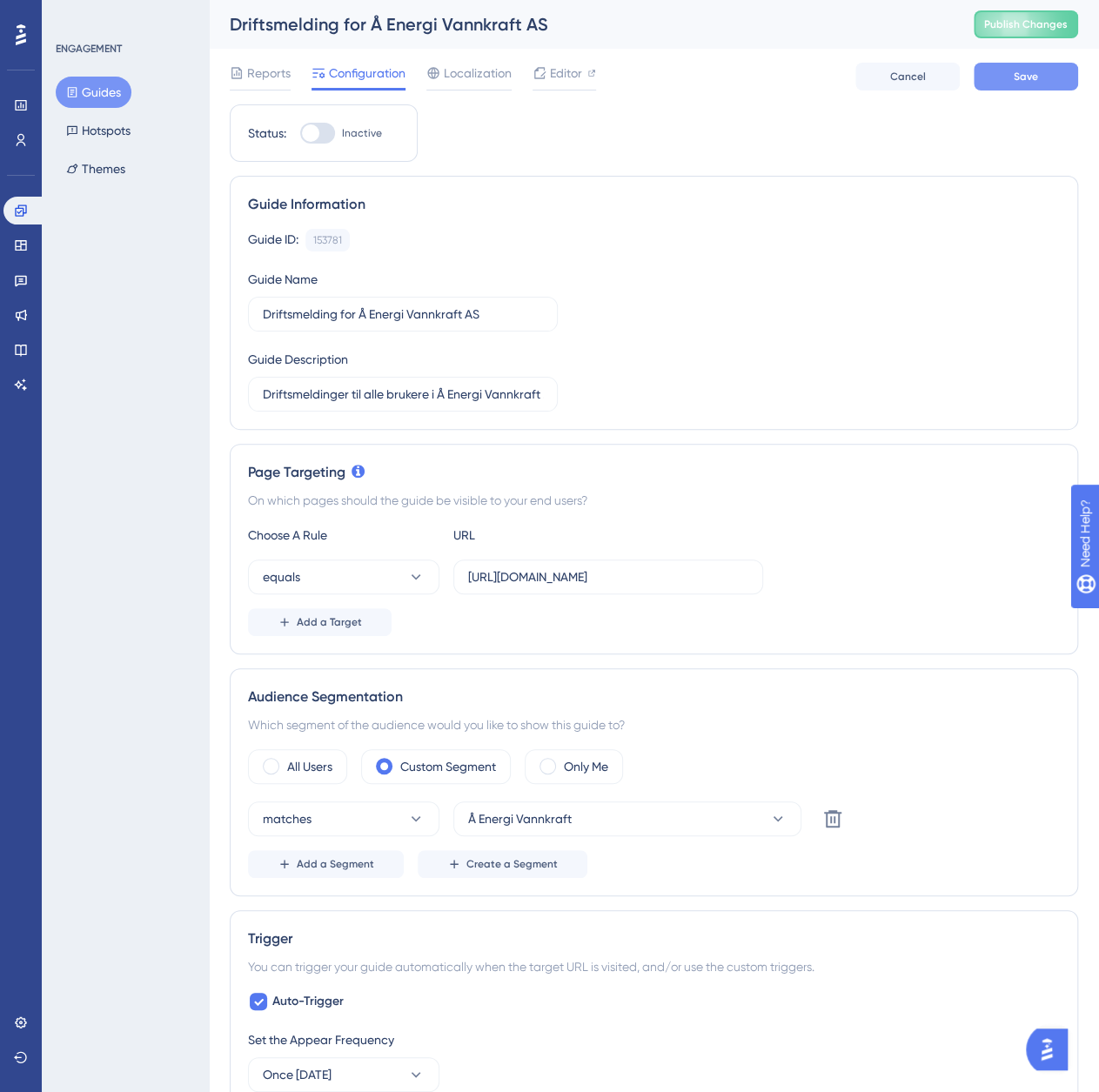
click at [1024, 75] on span "Save" at bounding box center [1026, 77] width 25 height 14
click at [322, 135] on div at bounding box center [317, 132] width 35 height 21
click at [300, 134] on input "Inactive" at bounding box center [299, 133] width 1 height 1
checkbox input "true"
click at [1027, 80] on span "Save" at bounding box center [1026, 77] width 25 height 14
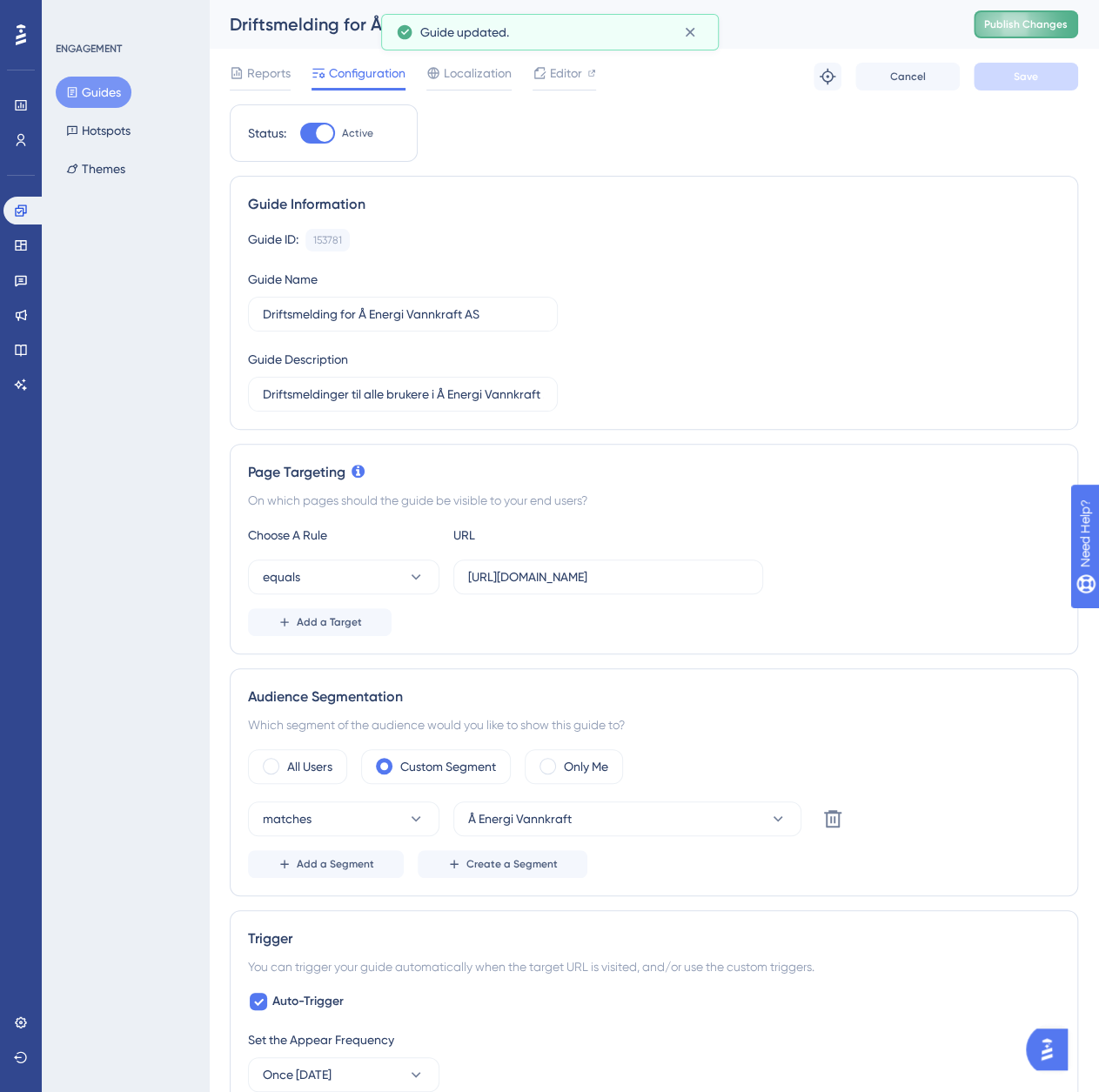
click at [1031, 18] on button "Publish Changes" at bounding box center [1025, 25] width 104 height 28
